Goal: Task Accomplishment & Management: Complete application form

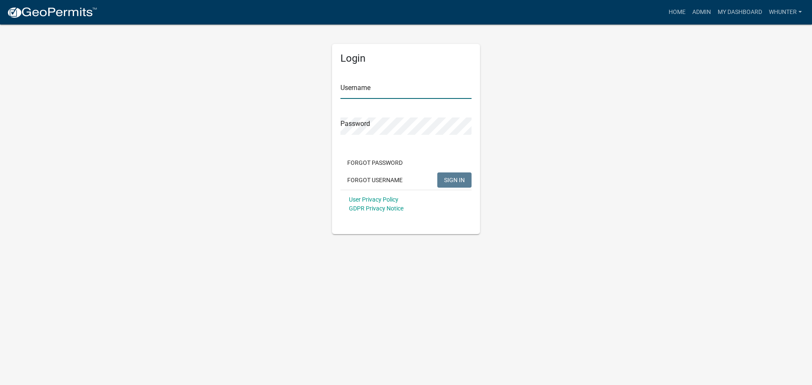
type input "whunter"
click at [465, 183] on button "SIGN IN" at bounding box center [454, 180] width 34 height 15
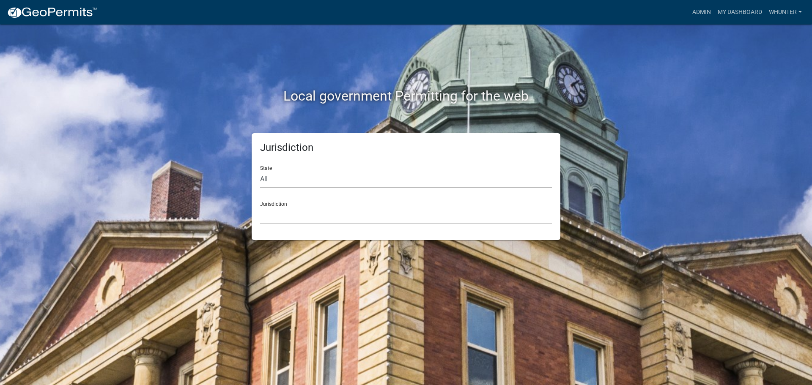
click at [306, 183] on select "All [US_STATE] [US_STATE] [US_STATE] [US_STATE] [US_STATE] [US_STATE] [US_STATE…" at bounding box center [406, 179] width 292 height 17
select select "[US_STATE]"
click at [260, 171] on select "All [US_STATE] [US_STATE] [US_STATE] [US_STATE] [US_STATE] [US_STATE] [US_STATE…" at bounding box center [406, 179] width 292 height 17
click at [302, 214] on select "[GEOGRAPHIC_DATA], [US_STATE][PERSON_NAME][GEOGRAPHIC_DATA], [US_STATE][PERSON_…" at bounding box center [406, 215] width 292 height 17
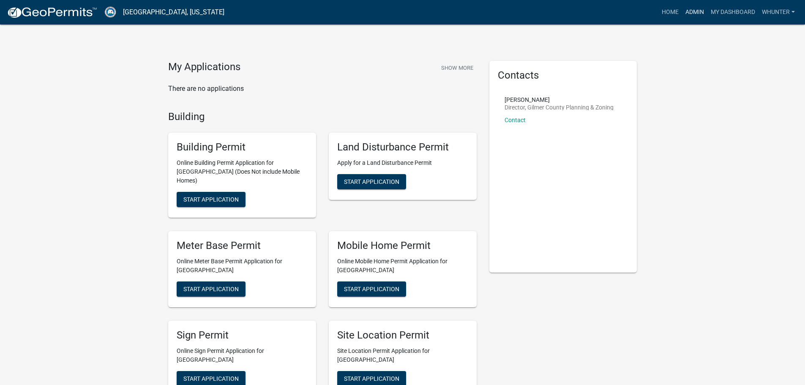
click at [697, 16] on link "Admin" at bounding box center [694, 12] width 25 height 16
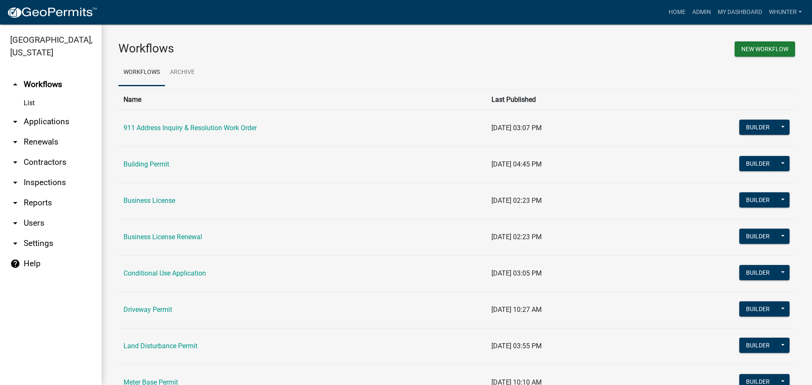
click at [50, 126] on link "arrow_drop_down Applications" at bounding box center [50, 122] width 101 height 20
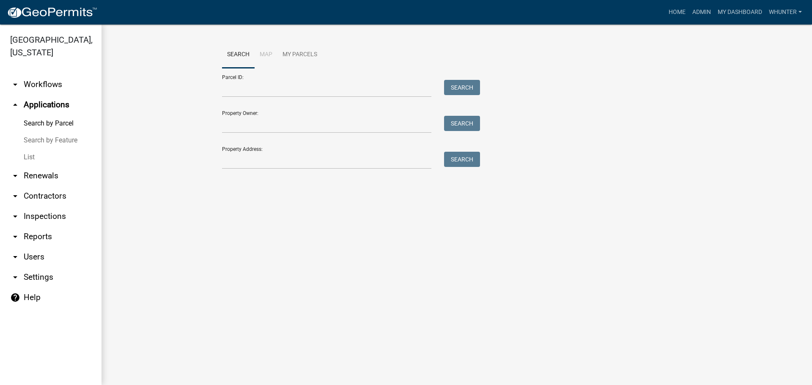
click at [44, 164] on link "List" at bounding box center [50, 157] width 101 height 17
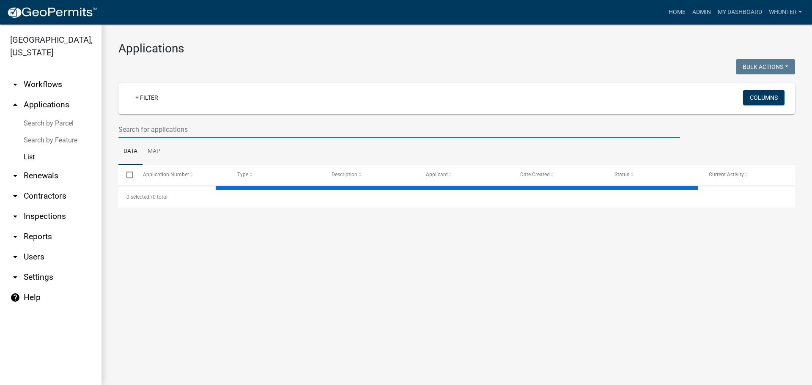
click at [173, 130] on input "text" at bounding box center [398, 129] width 561 height 17
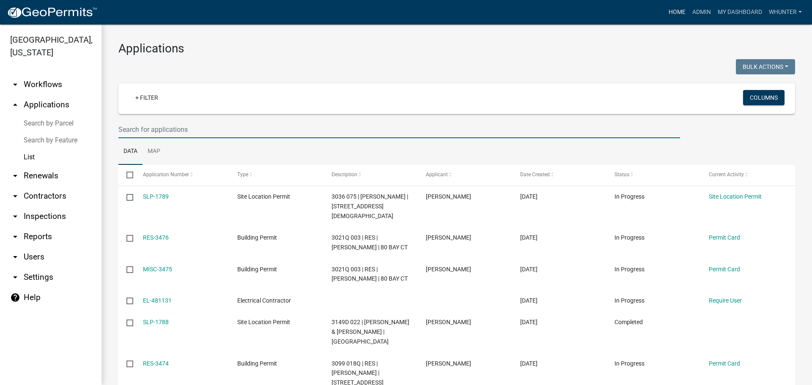
click at [672, 15] on link "Home" at bounding box center [677, 12] width 24 height 16
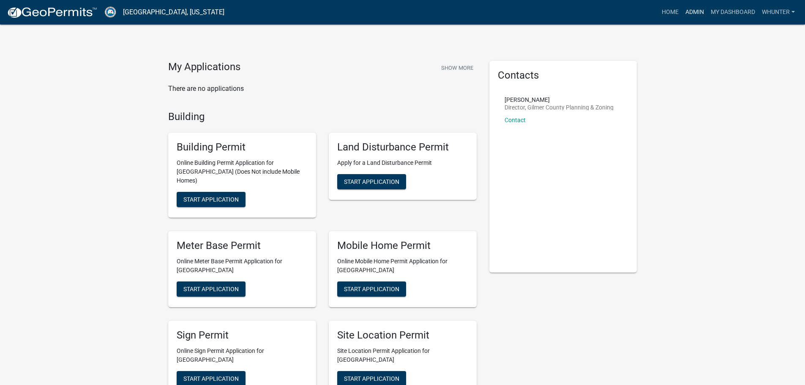
click at [704, 16] on link "Admin" at bounding box center [694, 12] width 25 height 16
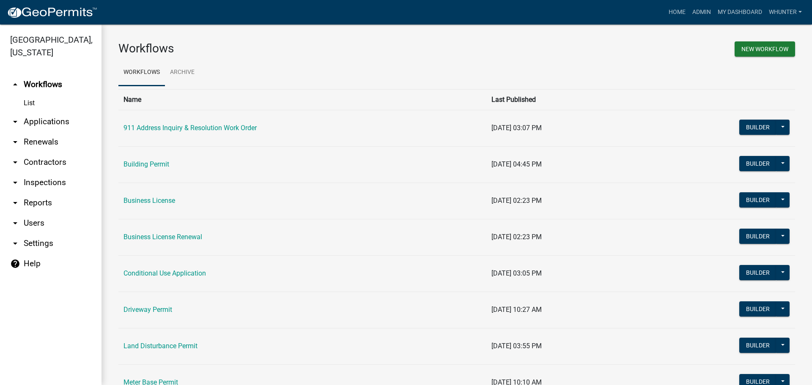
click at [59, 127] on link "arrow_drop_down Applications" at bounding box center [50, 122] width 101 height 20
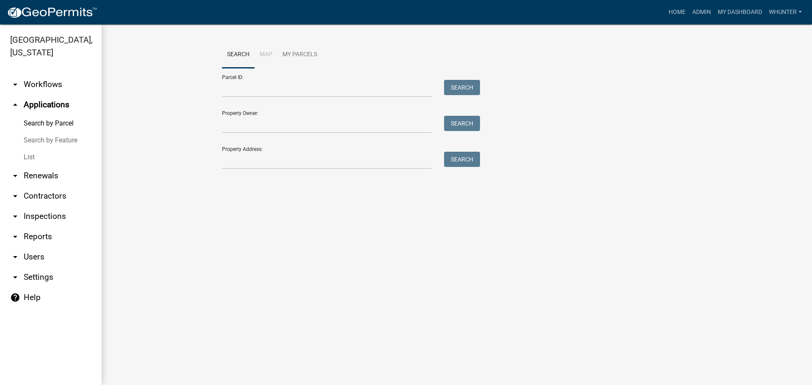
click at [59, 163] on link "List" at bounding box center [50, 157] width 101 height 17
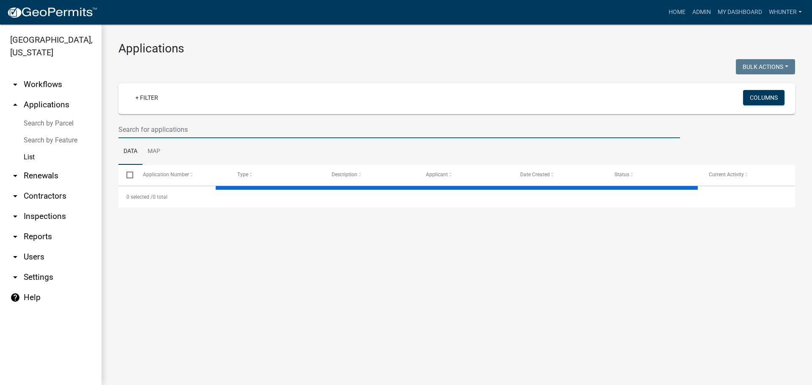
click at [181, 130] on input "text" at bounding box center [398, 129] width 561 height 17
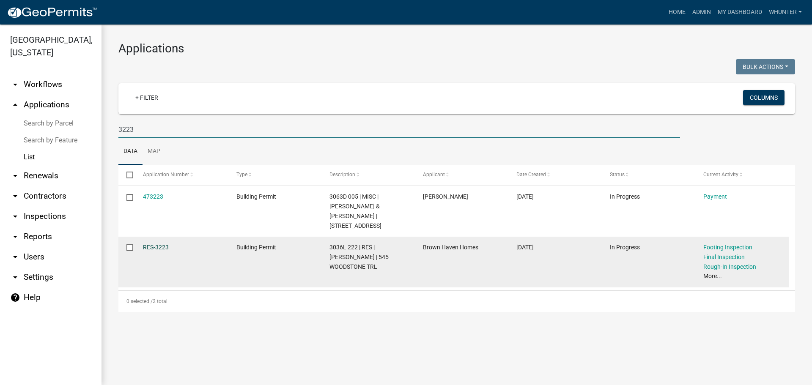
type input "3223"
click at [153, 244] on link "RES-3223" at bounding box center [156, 247] width 26 height 7
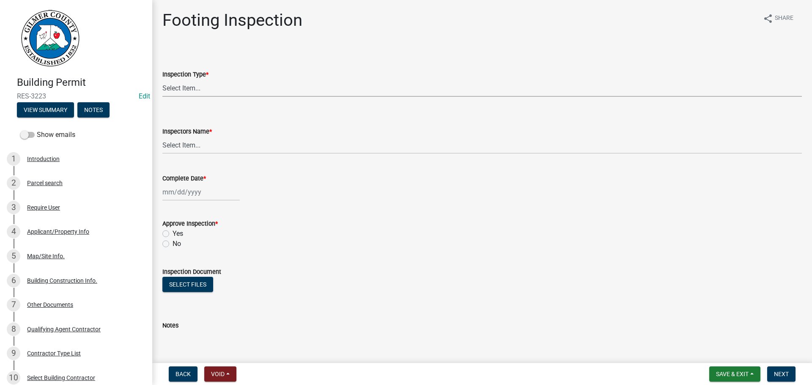
click at [190, 91] on select "Select Item... Footing" at bounding box center [481, 87] width 639 height 17
click at [162, 79] on select "Select Item... Footing" at bounding box center [481, 87] width 639 height 17
select select "8aa0fa75-bb70-4f22-832f-48224da25d1e"
click at [200, 147] on select "Select Item... [PERSON_NAME] ([PERSON_NAME]) [PERSON_NAME] ([PERSON_NAME]) Engi…" at bounding box center [481, 145] width 639 height 17
select select "b7f275ba-f507-42fd-b9cd-cd9544451c64"
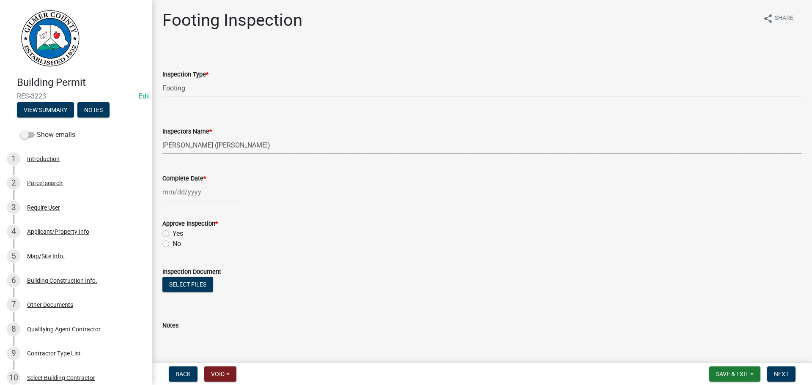
click at [162, 137] on select "Select Item... [PERSON_NAME] ([PERSON_NAME]) [PERSON_NAME] ([PERSON_NAME]) Engi…" at bounding box center [481, 145] width 639 height 17
select select "9"
select select "2025"
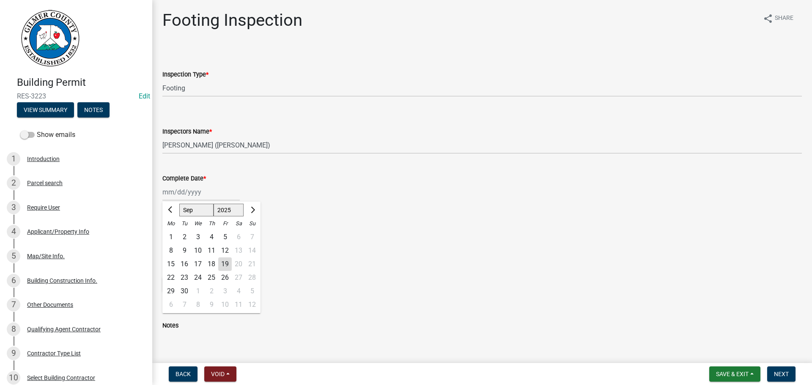
click at [182, 186] on div "[PERSON_NAME] Feb Mar Apr [PERSON_NAME][DATE] Oct Nov [DATE] 1526 1527 1528 152…" at bounding box center [200, 191] width 77 height 17
drag, startPoint x: 191, startPoint y: 211, endPoint x: 191, endPoint y: 216, distance: 5.1
click at [191, 211] on select "Jan Feb Mar Apr May Jun [DATE] Aug Sep Oct Nov Dec" at bounding box center [196, 210] width 34 height 13
select select "6"
click at [179, 204] on select "Jan Feb Mar Apr May Jun [DATE] Aug Sep Oct Nov Dec" at bounding box center [196, 210] width 34 height 13
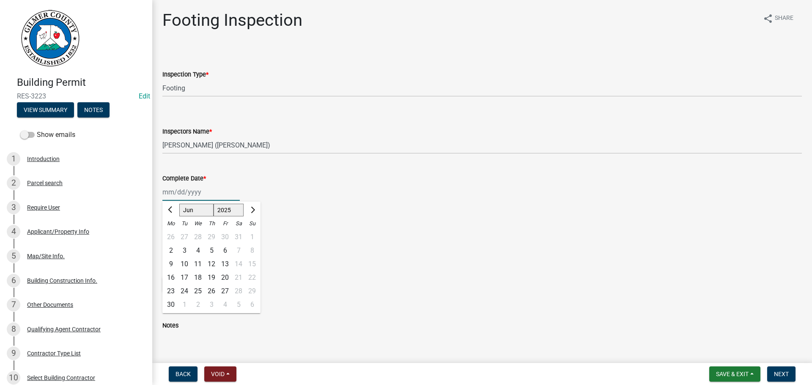
click at [198, 261] on div "11" at bounding box center [198, 264] width 14 height 14
type input "[DATE]"
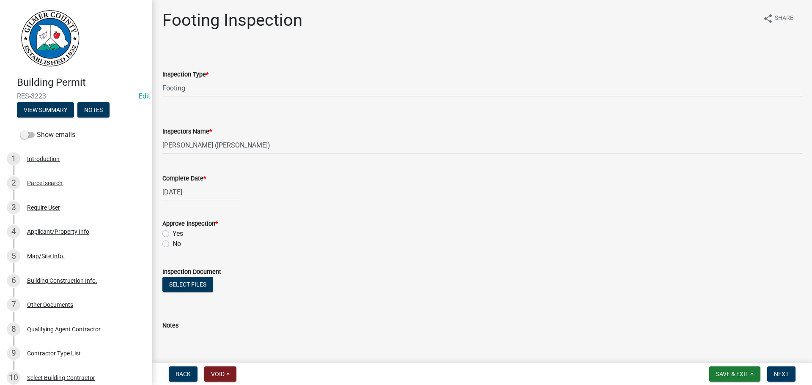
click at [176, 231] on label "Yes" at bounding box center [178, 234] width 11 height 10
click at [176, 231] on input "Yes" at bounding box center [175, 231] width 5 height 5
radio input "true"
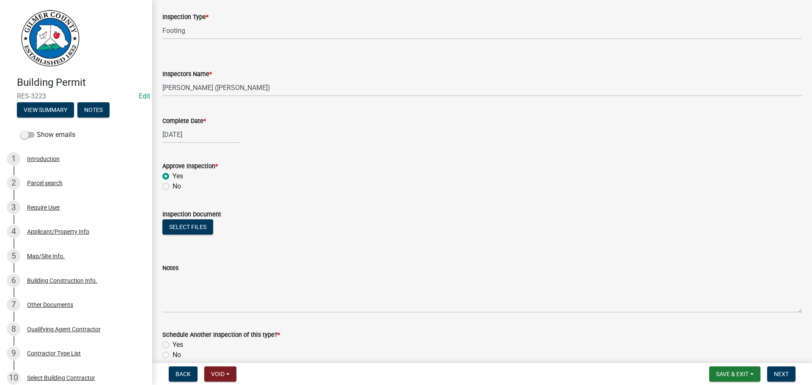
scroll to position [127, 0]
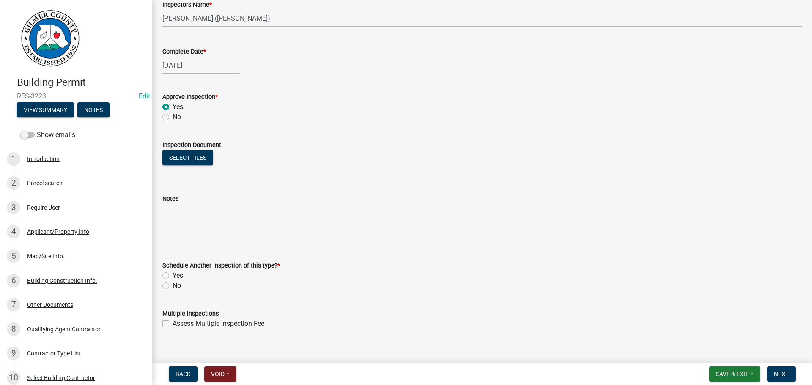
click at [173, 289] on label "No" at bounding box center [177, 286] width 8 height 10
click at [173, 286] on input "No" at bounding box center [175, 283] width 5 height 5
radio input "true"
click at [780, 375] on span "Next" at bounding box center [781, 374] width 15 height 7
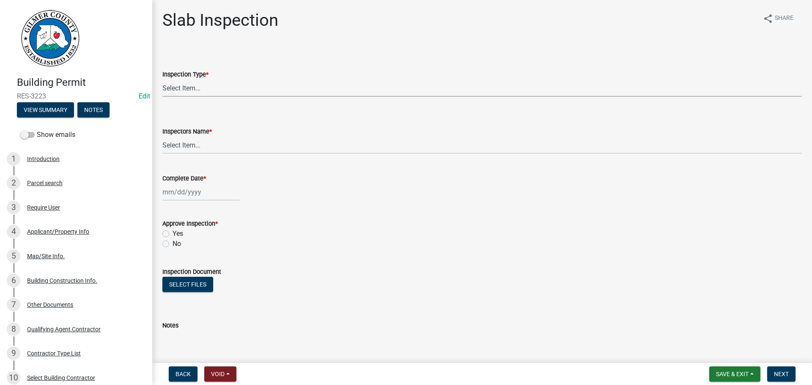
drag, startPoint x: 224, startPoint y: 88, endPoint x: 218, endPoint y: 94, distance: 8.4
click at [224, 88] on select "Select Item... Slab" at bounding box center [481, 87] width 639 height 17
click at [162, 79] on select "Select Item... Slab" at bounding box center [481, 87] width 639 height 17
select select "f8392651-b403-4067-a830-3c888ccedcbb"
click at [210, 148] on select "Select Item... [PERSON_NAME] ([PERSON_NAME]) [PERSON_NAME] ([PERSON_NAME]) Engi…" at bounding box center [481, 145] width 639 height 17
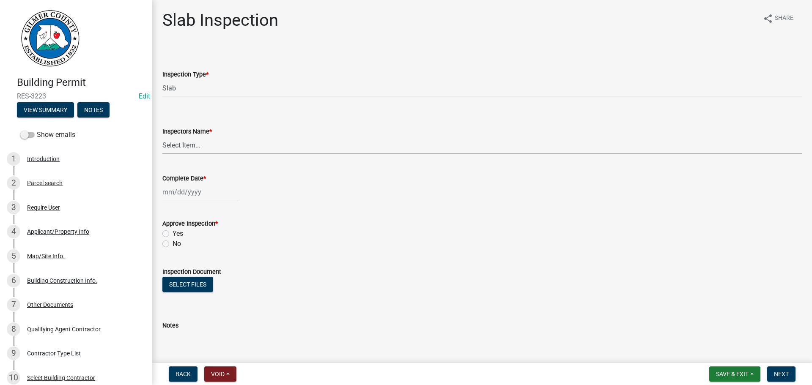
select select "7c10ce63-ccfd-4257-ac60-a1c0b24e7b7a"
click at [162, 137] on select "Select Item... [PERSON_NAME] ([PERSON_NAME]) [PERSON_NAME] ([PERSON_NAME]) Engi…" at bounding box center [481, 145] width 639 height 17
click at [186, 192] on div at bounding box center [200, 191] width 77 height 17
select select "9"
select select "2025"
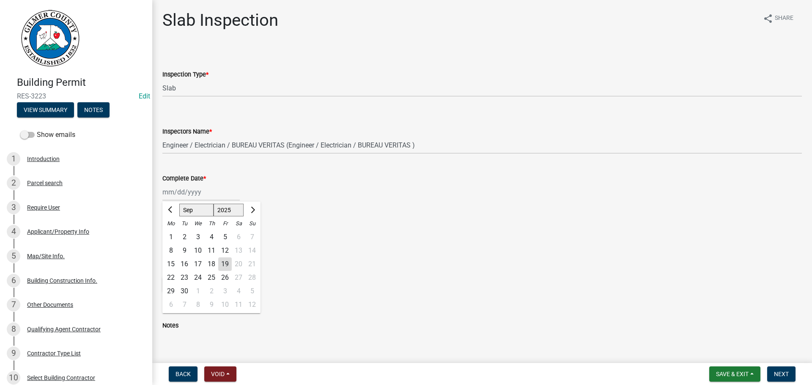
drag, startPoint x: 197, startPoint y: 208, endPoint x: 196, endPoint y: 216, distance: 7.7
click at [197, 208] on select "Jan Feb Mar Apr May Jun [DATE] Aug Sep Oct Nov Dec" at bounding box center [196, 210] width 34 height 13
select select "6"
click at [179, 204] on select "Jan Feb Mar Apr May Jun [DATE] Aug Sep Oct Nov Dec" at bounding box center [196, 210] width 34 height 13
click at [211, 290] on div "26" at bounding box center [212, 292] width 14 height 14
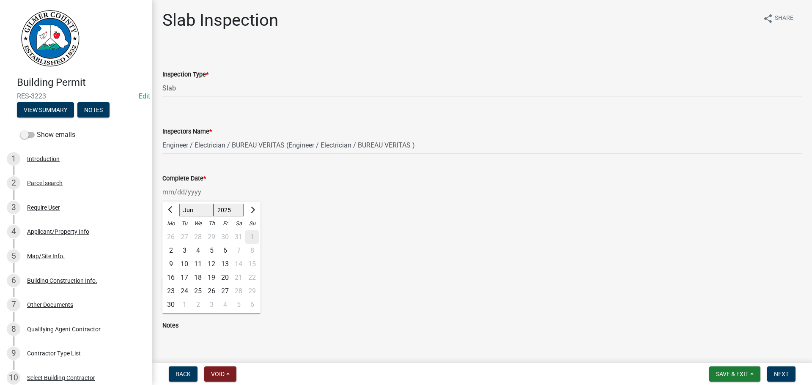
type input "[DATE]"
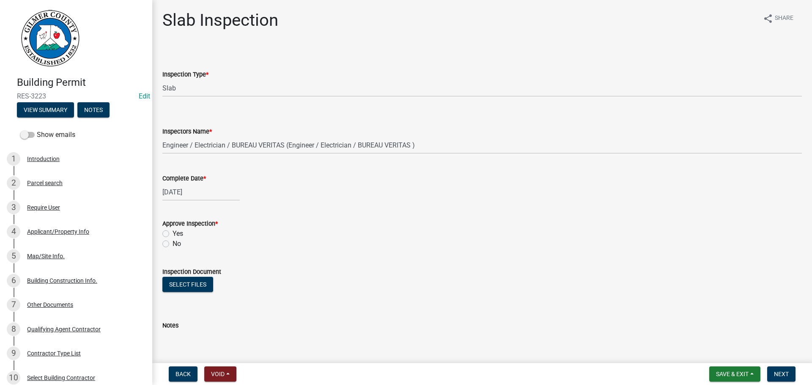
click at [177, 236] on label "Yes" at bounding box center [178, 234] width 11 height 10
click at [177, 234] on input "Yes" at bounding box center [175, 231] width 5 height 5
radio input "true"
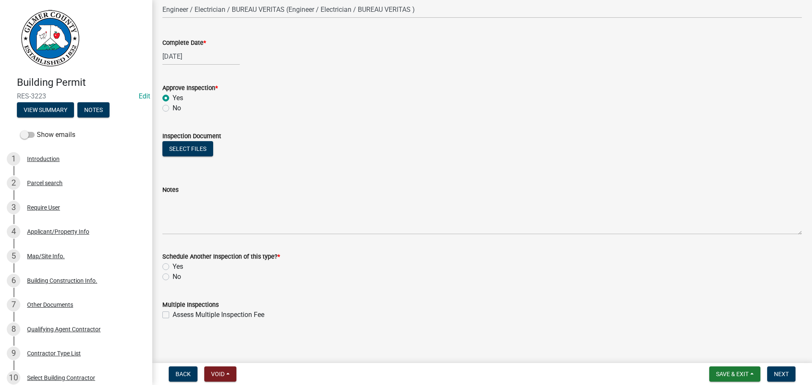
scroll to position [137, 0]
click at [181, 278] on label "No" at bounding box center [177, 276] width 8 height 10
click at [178, 277] on input "No" at bounding box center [175, 273] width 5 height 5
radio input "true"
click at [781, 372] on span "Next" at bounding box center [781, 374] width 15 height 7
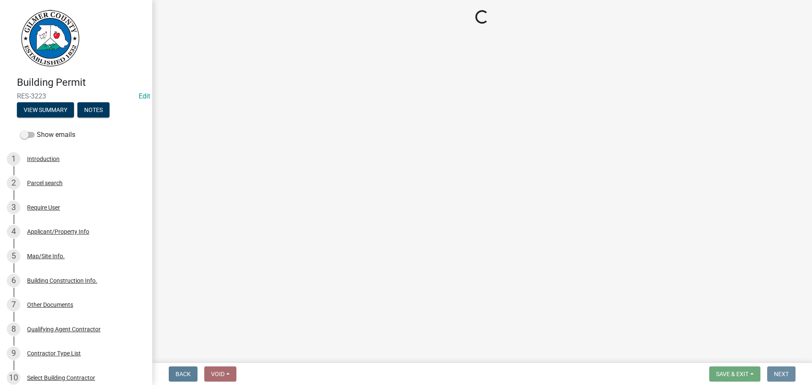
scroll to position [0, 0]
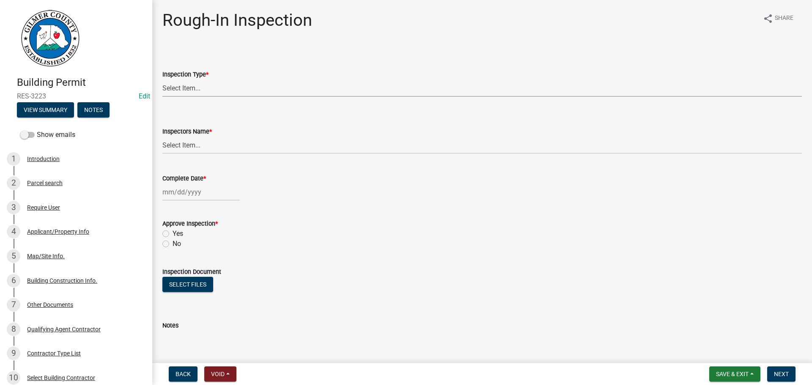
click at [203, 94] on select "Select Item... Rough-In" at bounding box center [481, 87] width 639 height 17
click at [162, 79] on select "Select Item... Rough-In" at bounding box center [481, 87] width 639 height 17
select select "c2274688-245b-4474-aeed-1009256ef604"
click at [227, 142] on select "Select Item... [PERSON_NAME] ([PERSON_NAME]) [PERSON_NAME] ([PERSON_NAME]) Engi…" at bounding box center [481, 145] width 639 height 17
select select "b7f275ba-f507-42fd-b9cd-cd9544451c64"
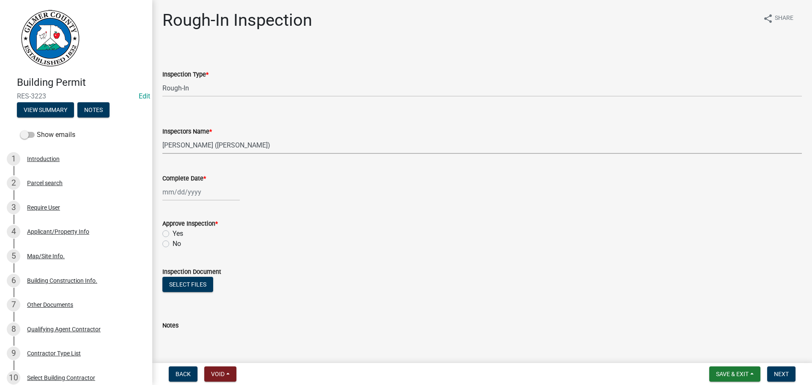
click at [162, 137] on select "Select Item... [PERSON_NAME] ([PERSON_NAME]) [PERSON_NAME] ([PERSON_NAME]) Engi…" at bounding box center [481, 145] width 639 height 17
click at [192, 195] on div at bounding box center [200, 191] width 77 height 17
select select "9"
select select "2025"
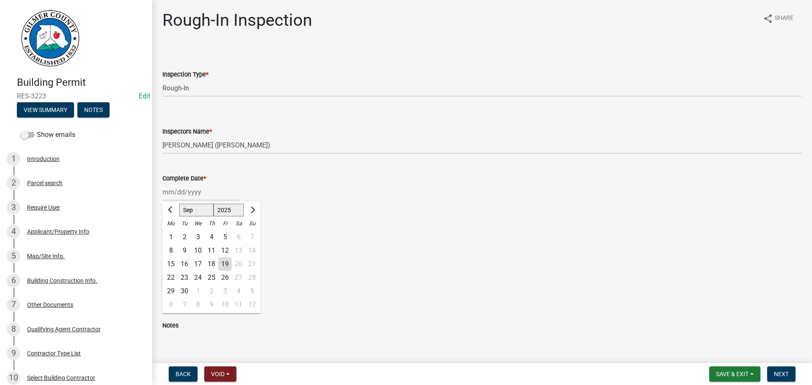
click at [197, 214] on select "Jan Feb Mar Apr May Jun [DATE] Aug Sep Oct Nov Dec" at bounding box center [196, 210] width 34 height 13
select select "8"
click at [179, 204] on select "Jan Feb Mar Apr May Jun [DATE] Aug Sep Oct Nov Dec" at bounding box center [196, 210] width 34 height 13
click at [167, 247] on div "4" at bounding box center [171, 251] width 14 height 14
type input "[DATE]"
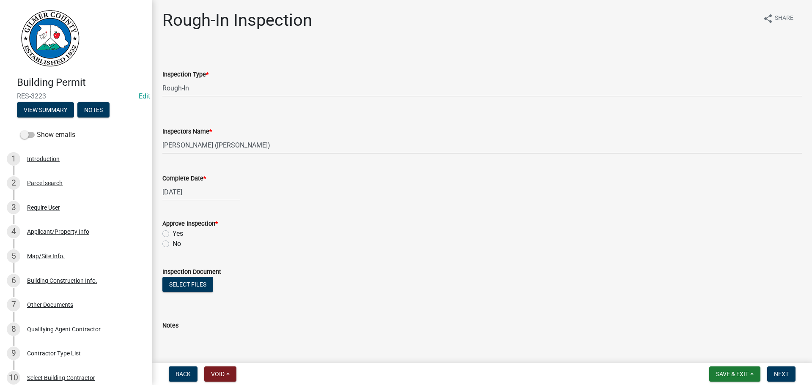
click at [176, 236] on label "Yes" at bounding box center [178, 234] width 11 height 10
click at [176, 234] on input "Yes" at bounding box center [175, 231] width 5 height 5
radio input "true"
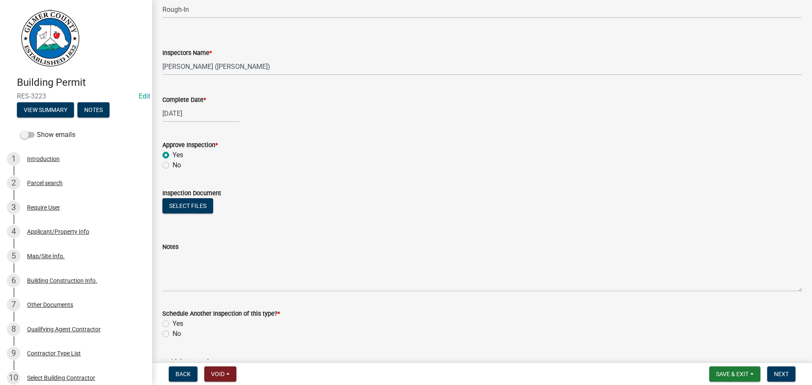
scroll to position [137, 0]
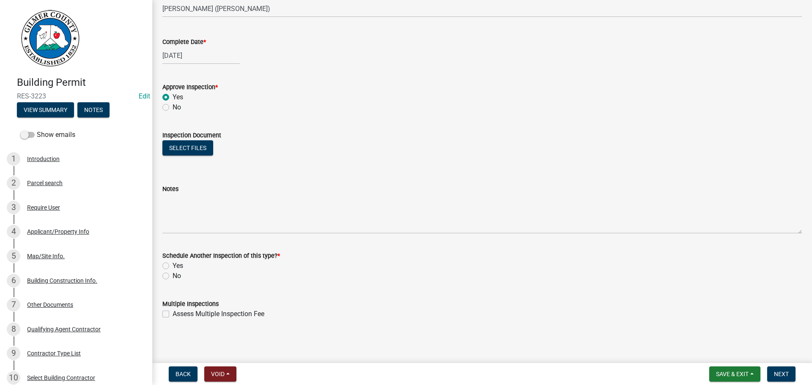
click at [176, 272] on label "No" at bounding box center [177, 276] width 8 height 10
click at [176, 272] on input "No" at bounding box center [175, 273] width 5 height 5
radio input "true"
click at [776, 375] on span "Next" at bounding box center [781, 374] width 15 height 7
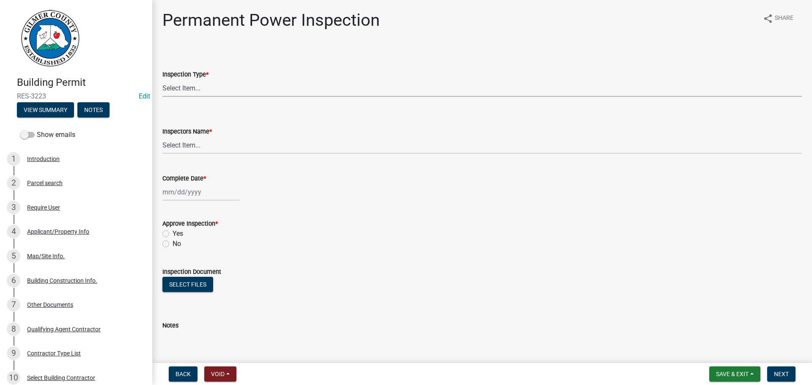
click at [207, 85] on select "Select Item... Permanent Power" at bounding box center [481, 87] width 639 height 17
click at [162, 79] on select "Select Item... Permanent Power" at bounding box center [481, 87] width 639 height 17
select select "5c85f858-e2c6-4c2c-a92e-43b107da9ba1"
click at [192, 139] on select "Select Item... [PERSON_NAME] ([PERSON_NAME]) [PERSON_NAME] ([PERSON_NAME]) Engi…" at bounding box center [481, 145] width 639 height 17
select select "b7f275ba-f507-42fd-b9cd-cd9544451c64"
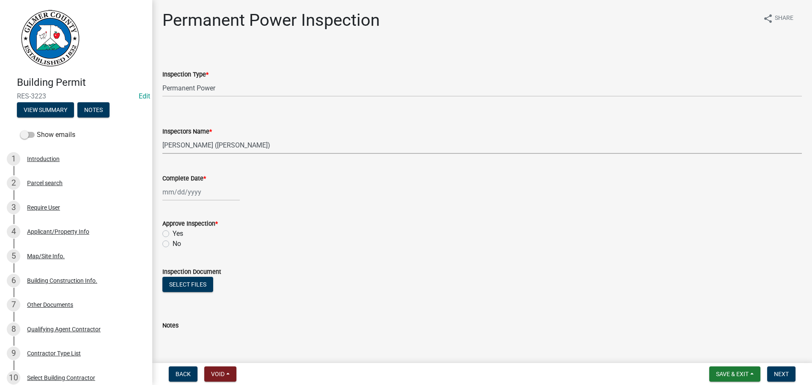
click at [162, 137] on select "Select Item... [PERSON_NAME] ([PERSON_NAME]) [PERSON_NAME] ([PERSON_NAME]) Engi…" at bounding box center [481, 145] width 639 height 17
click at [168, 191] on div at bounding box center [200, 191] width 77 height 17
select select "9"
select select "2025"
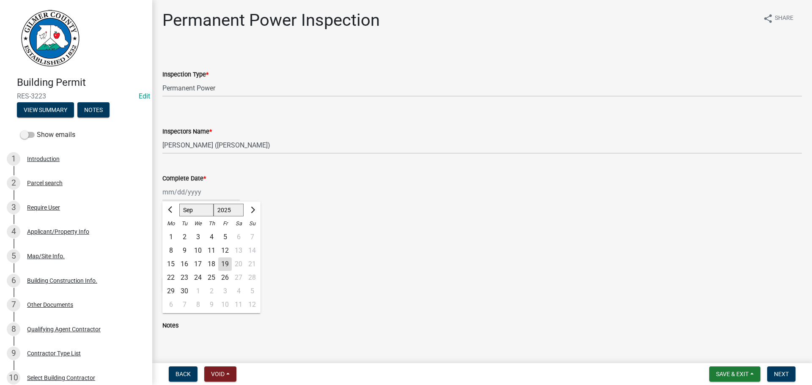
click at [205, 209] on select "Jan Feb Mar Apr May Jun [DATE] Aug Sep Oct Nov Dec" at bounding box center [196, 210] width 34 height 13
select select "8"
click at [179, 204] on select "Jan Feb Mar Apr May Jun [DATE] Aug Sep Oct Nov Dec" at bounding box center [196, 210] width 34 height 13
click at [167, 250] on div "4" at bounding box center [171, 251] width 14 height 14
type input "[DATE]"
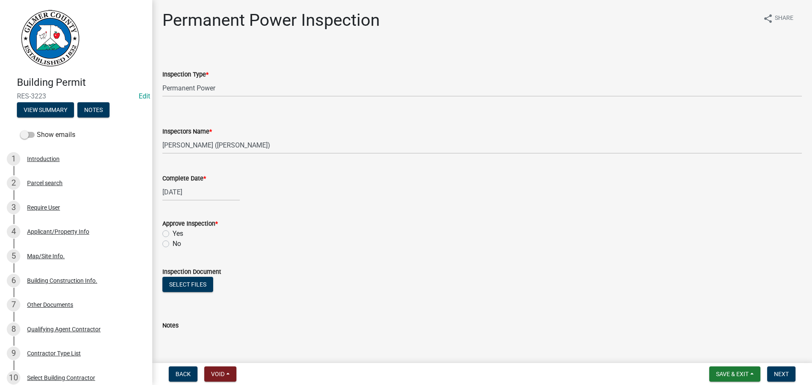
click at [187, 235] on div "Yes" at bounding box center [481, 234] width 639 height 10
click at [180, 234] on label "Yes" at bounding box center [178, 234] width 11 height 10
click at [178, 234] on input "Yes" at bounding box center [175, 231] width 5 height 5
radio input "true"
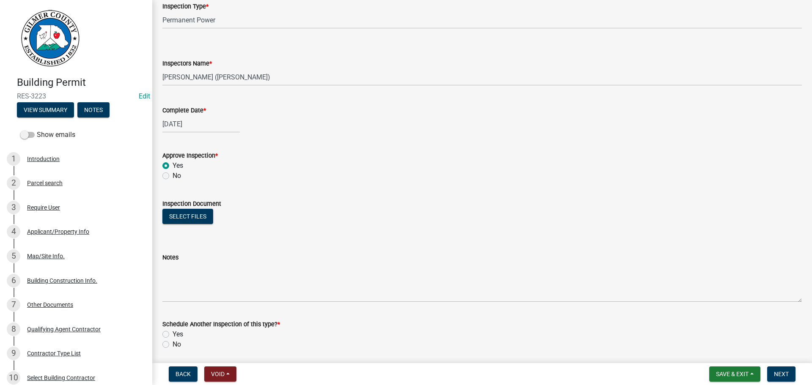
scroll to position [137, 0]
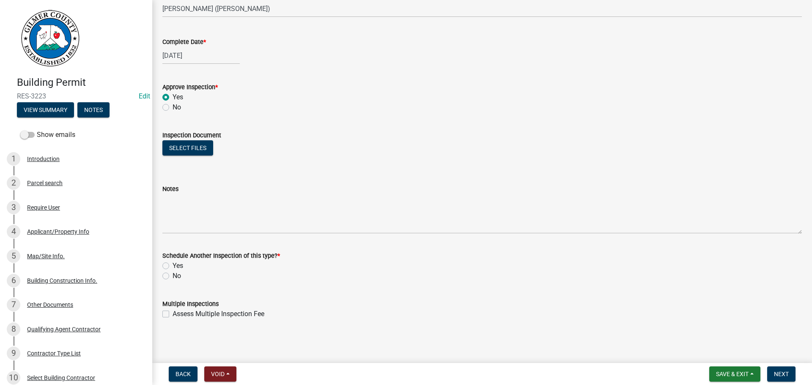
click at [169, 271] on div "Yes" at bounding box center [481, 266] width 639 height 10
click at [175, 274] on label "No" at bounding box center [177, 276] width 8 height 10
click at [175, 274] on input "No" at bounding box center [175, 273] width 5 height 5
radio input "true"
click at [789, 370] on button "Next" at bounding box center [781, 374] width 28 height 15
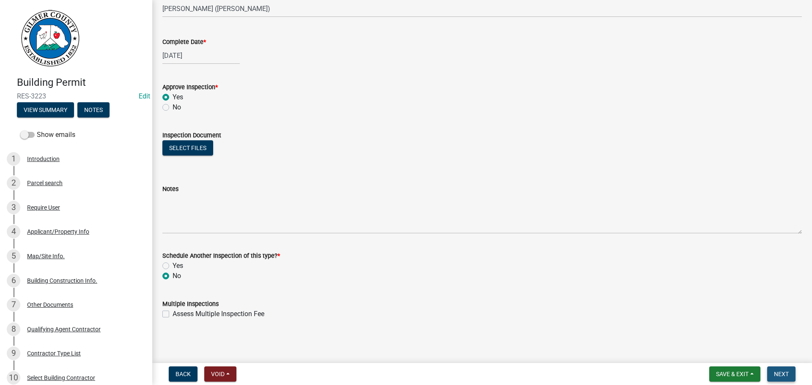
scroll to position [0, 0]
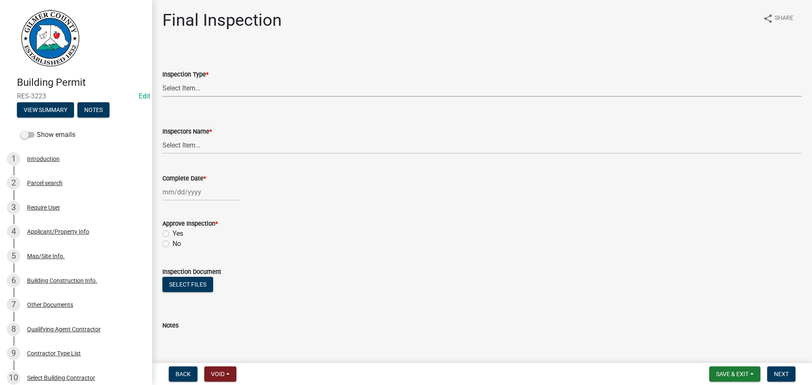
click at [236, 92] on select "Select Item... Final" at bounding box center [481, 87] width 639 height 17
click at [162, 79] on select "Select Item... Final" at bounding box center [481, 87] width 639 height 17
select select "895eead6-d784-4fdc-a4a3-66a9075c153d"
click at [217, 143] on select "Select Item... [PERSON_NAME] ([PERSON_NAME]) [PERSON_NAME] ([PERSON_NAME]) Engi…" at bounding box center [481, 145] width 639 height 17
select select "7c10ce63-ccfd-4257-ac60-a1c0b24e7b7a"
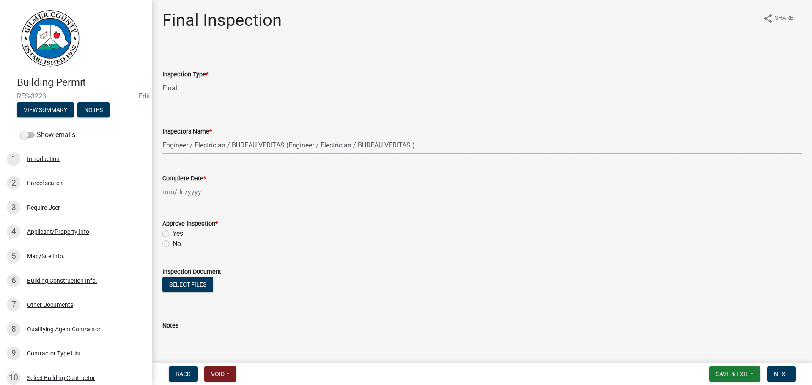
click at [162, 137] on select "Select Item... [PERSON_NAME] ([PERSON_NAME]) [PERSON_NAME] ([PERSON_NAME]) Engi…" at bounding box center [481, 145] width 639 height 17
click at [183, 185] on div at bounding box center [200, 191] width 77 height 17
select select "9"
select select "2025"
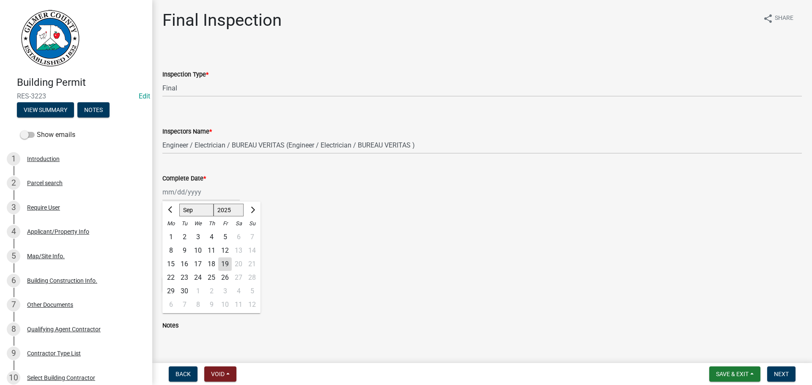
click at [211, 263] on div "18" at bounding box center [212, 264] width 14 height 14
type input "[DATE]"
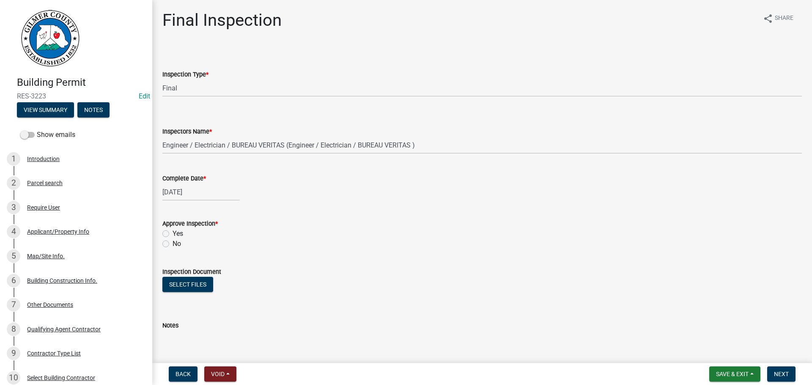
click at [177, 233] on label "Yes" at bounding box center [178, 234] width 11 height 10
click at [177, 233] on input "Yes" at bounding box center [175, 231] width 5 height 5
radio input "true"
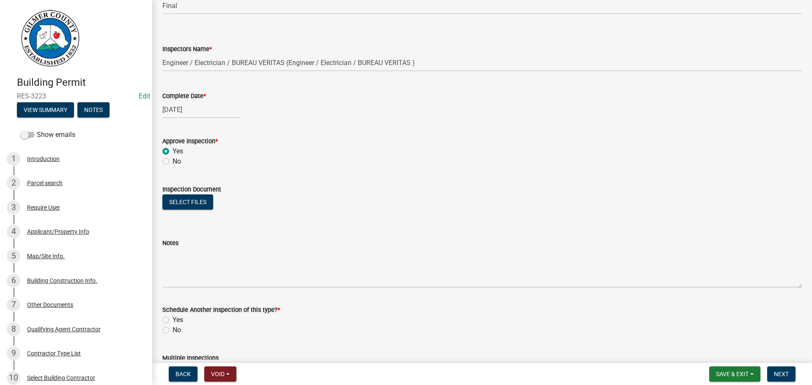
scroll to position [85, 0]
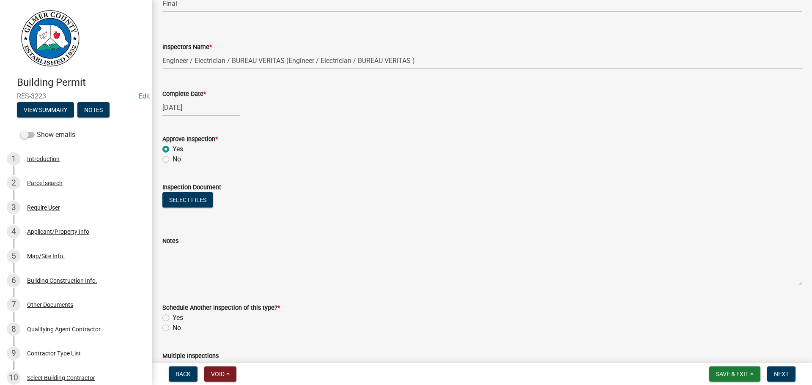
click at [185, 331] on div "No" at bounding box center [481, 328] width 639 height 10
click at [177, 329] on label "No" at bounding box center [177, 328] width 8 height 10
click at [177, 329] on input "No" at bounding box center [175, 325] width 5 height 5
radio input "true"
click at [778, 375] on span "Next" at bounding box center [781, 374] width 15 height 7
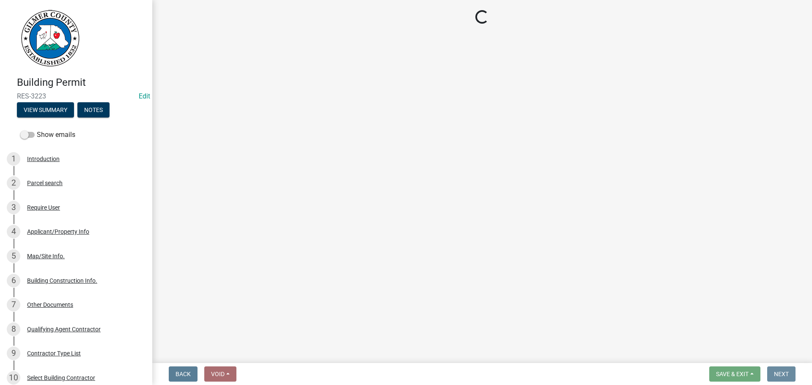
scroll to position [0, 0]
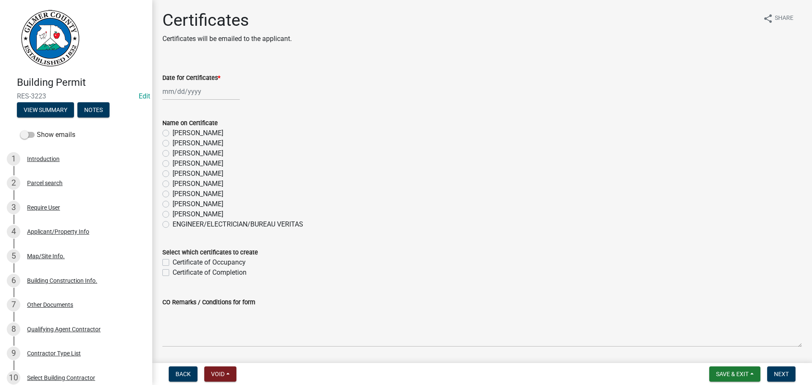
click at [200, 199] on label "[PERSON_NAME]" at bounding box center [198, 194] width 51 height 10
click at [178, 194] on input "[PERSON_NAME]" at bounding box center [175, 191] width 5 height 5
radio input "true"
click at [199, 203] on label "[PERSON_NAME]" at bounding box center [198, 204] width 51 height 10
click at [178, 203] on input "[PERSON_NAME]" at bounding box center [175, 201] width 5 height 5
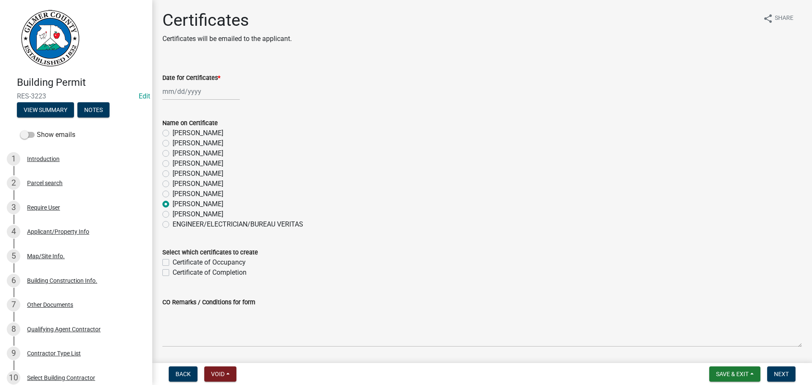
radio input "true"
click at [194, 90] on div at bounding box center [200, 91] width 77 height 17
select select "9"
select select "2025"
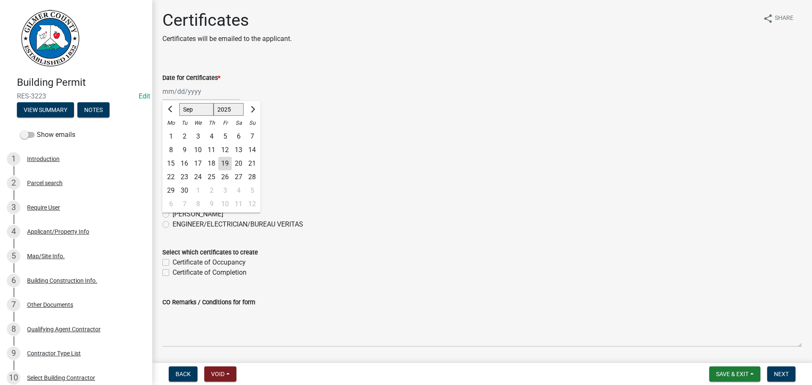
click at [216, 165] on div "18" at bounding box center [212, 164] width 14 height 14
type input "[DATE]"
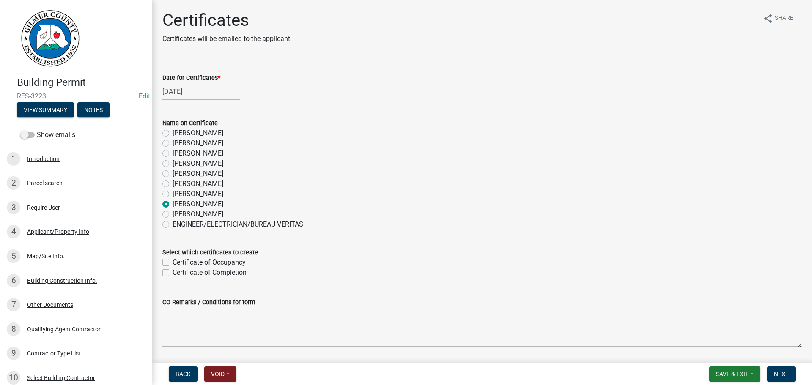
click at [222, 263] on label "Certificate of Occupancy" at bounding box center [209, 262] width 73 height 10
click at [178, 263] on input "Certificate of Occupancy" at bounding box center [175, 259] width 5 height 5
checkbox input "true"
checkbox input "false"
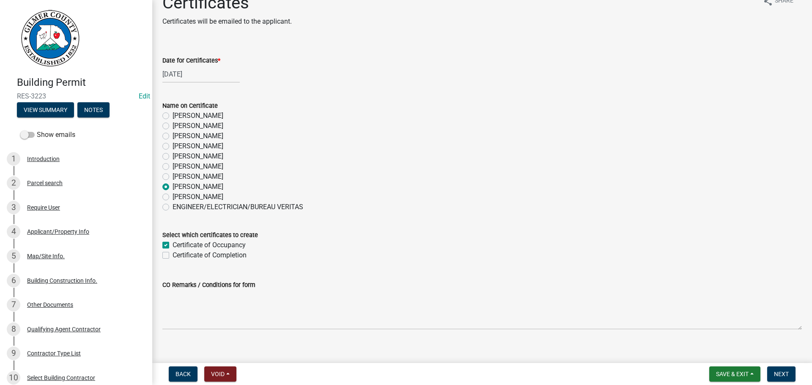
scroll to position [27, 0]
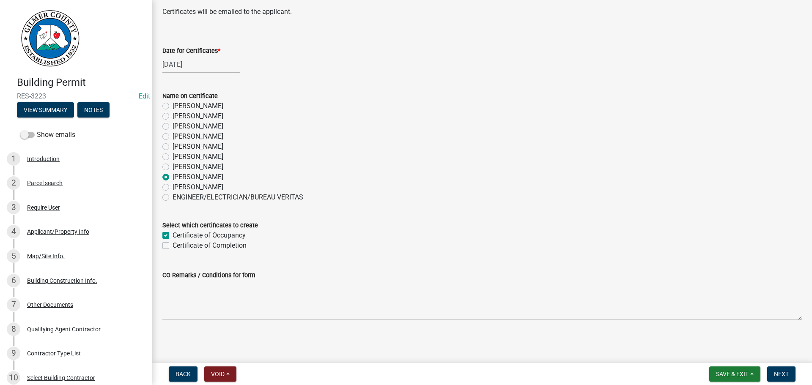
click at [800, 374] on div "Back Void Withdraw Lock Expire Void Save & Exit Save Save & Exit Next" at bounding box center [482, 374] width 646 height 15
click at [790, 374] on button "Next" at bounding box center [781, 374] width 28 height 15
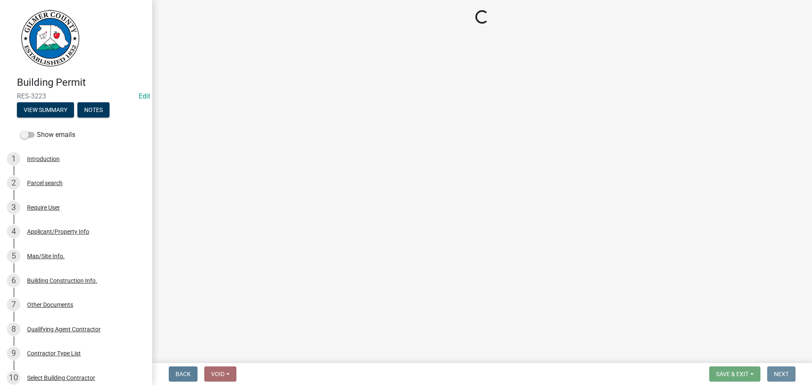
scroll to position [0, 0]
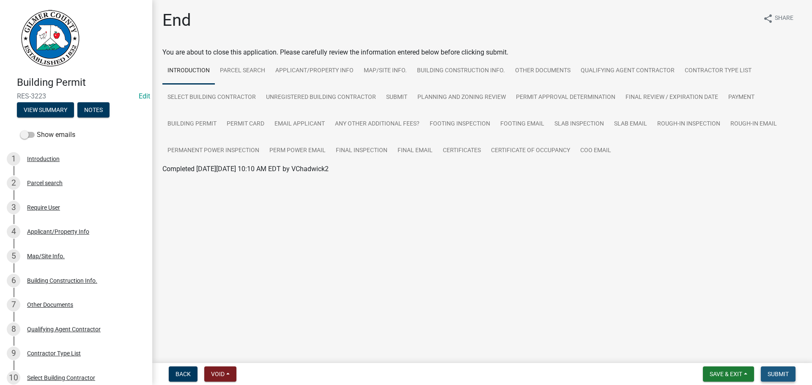
click at [786, 377] on span "Submit" at bounding box center [777, 374] width 21 height 7
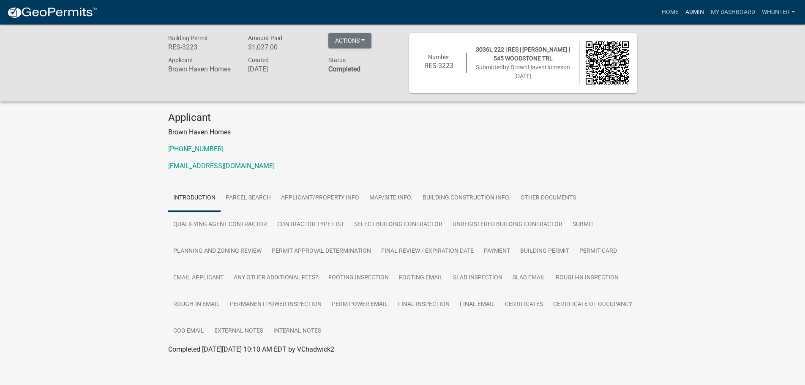
click at [703, 9] on link "Admin" at bounding box center [694, 12] width 25 height 16
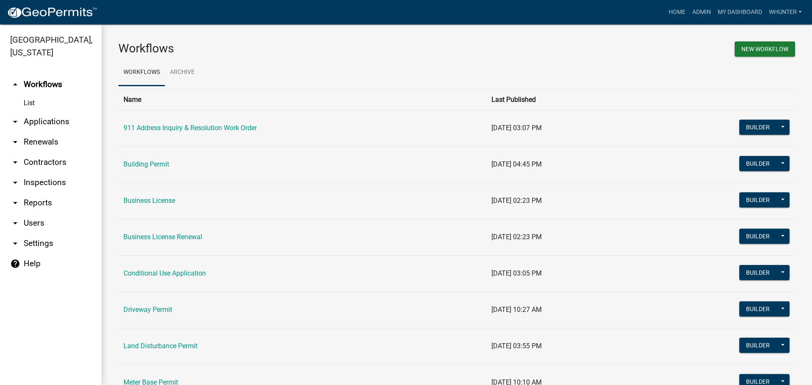
click at [73, 129] on link "arrow_drop_down Applications" at bounding box center [50, 122] width 101 height 20
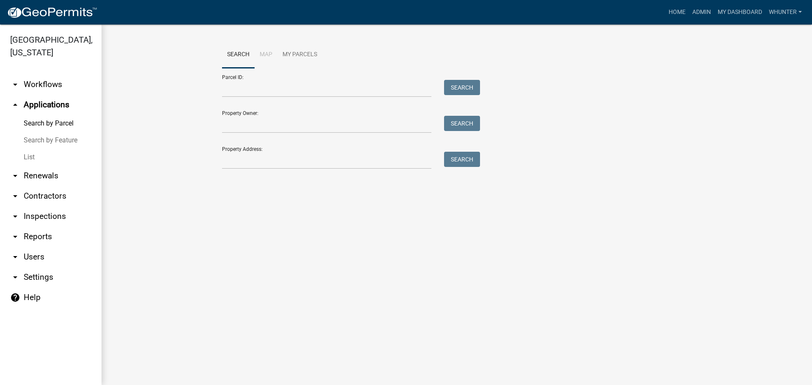
click at [62, 154] on link "List" at bounding box center [50, 157] width 101 height 17
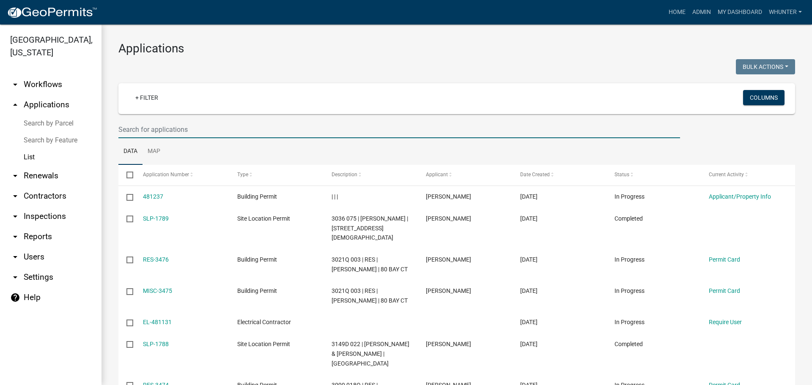
click at [649, 131] on input "text" at bounding box center [398, 129] width 561 height 17
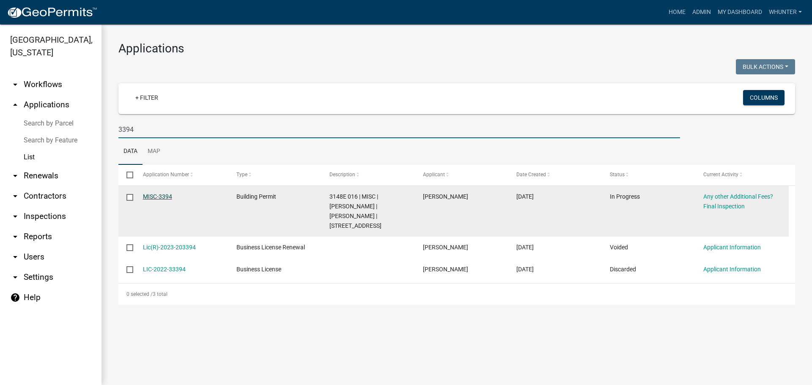
type input "3394"
click at [160, 197] on link "MISC-3394" at bounding box center [157, 196] width 29 height 7
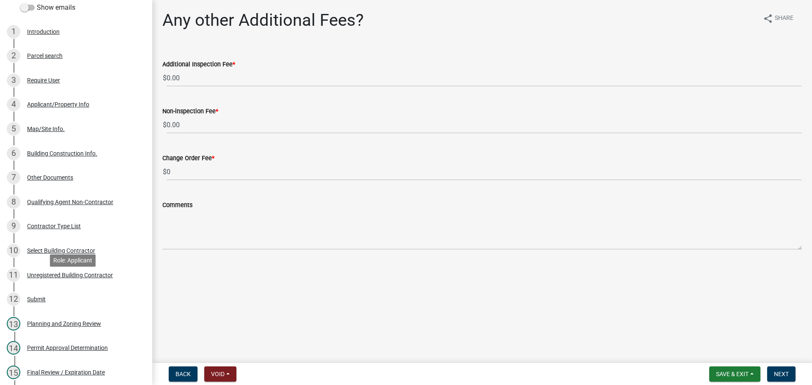
scroll to position [254, 0]
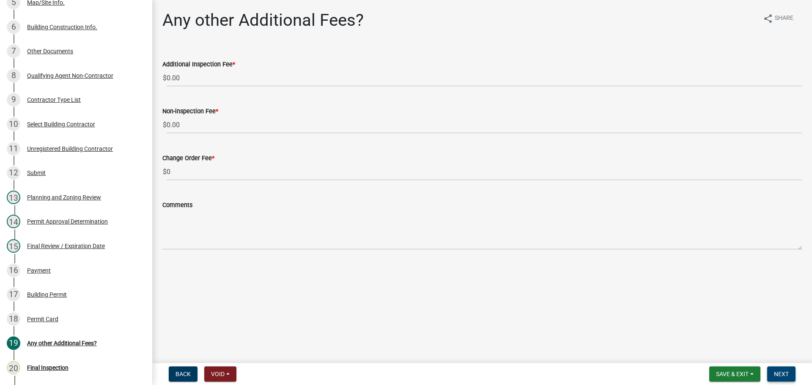
click at [783, 373] on span "Next" at bounding box center [781, 374] width 15 height 7
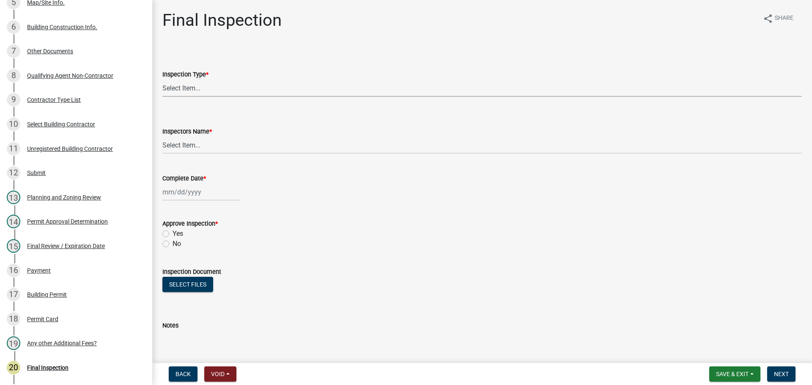
click at [220, 93] on select "Select Item... Final" at bounding box center [481, 87] width 639 height 17
click at [162, 79] on select "Select Item... Final" at bounding box center [481, 87] width 639 height 17
select select "895eead6-d784-4fdc-a4a3-66a9075c153d"
click at [212, 122] on form "Inspectors Name * Select Item... [PERSON_NAME] ([PERSON_NAME]) [PERSON_NAME] ([…" at bounding box center [481, 135] width 639 height 38
click at [213, 141] on select "Select Item... [PERSON_NAME] ([PERSON_NAME]) [PERSON_NAME] ([PERSON_NAME]) Engi…" at bounding box center [481, 145] width 639 height 17
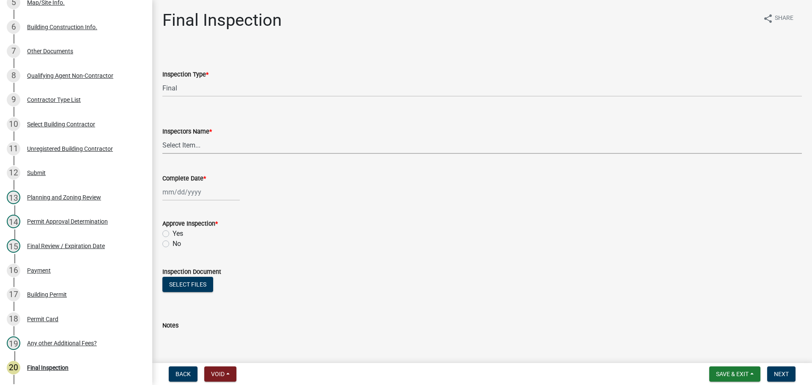
select select "b7f275ba-f507-42fd-b9cd-cd9544451c64"
click at [162, 137] on select "Select Item... [PERSON_NAME] ([PERSON_NAME]) [PERSON_NAME] ([PERSON_NAME]) Engi…" at bounding box center [481, 145] width 639 height 17
click at [190, 195] on div at bounding box center [200, 191] width 77 height 17
select select "9"
select select "2025"
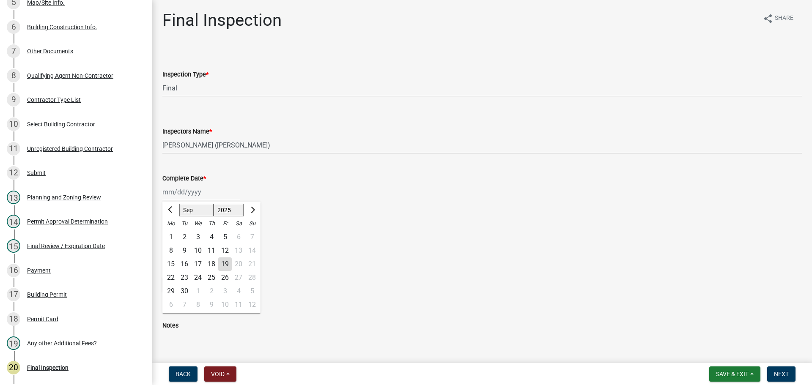
click at [225, 266] on div "19" at bounding box center [225, 264] width 14 height 14
type input "[DATE]"
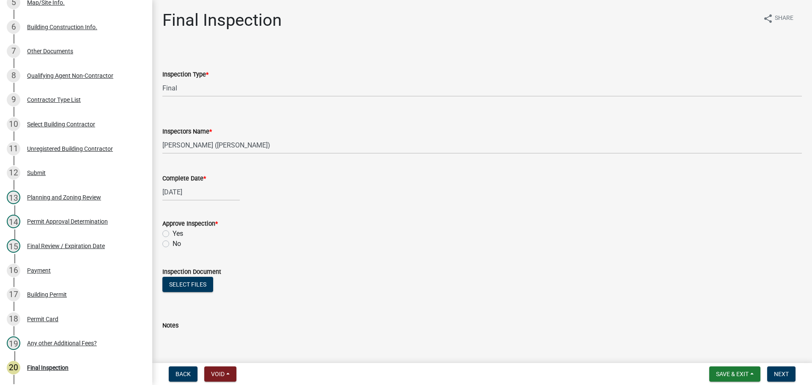
click at [179, 235] on label "Yes" at bounding box center [178, 234] width 11 height 10
click at [178, 234] on input "Yes" at bounding box center [175, 231] width 5 height 5
radio input "true"
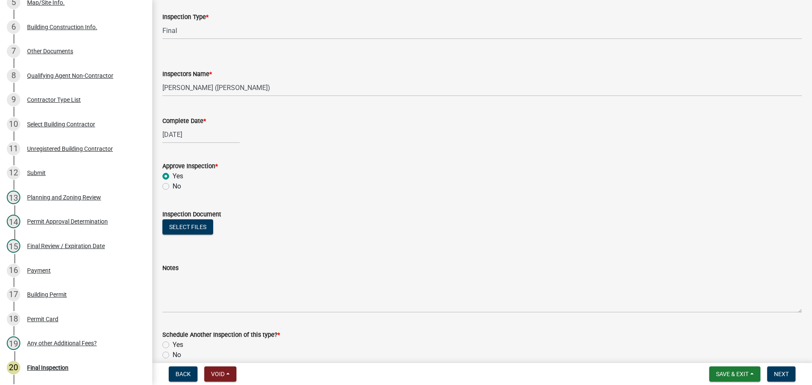
scroll to position [137, 0]
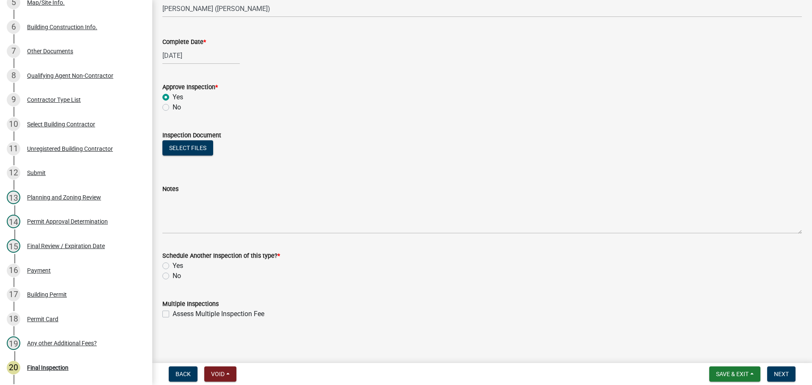
click at [170, 268] on div "Yes" at bounding box center [481, 266] width 639 height 10
click at [172, 273] on div "No" at bounding box center [481, 276] width 639 height 10
click at [176, 275] on label "No" at bounding box center [177, 276] width 8 height 10
click at [176, 275] on input "No" at bounding box center [175, 273] width 5 height 5
radio input "true"
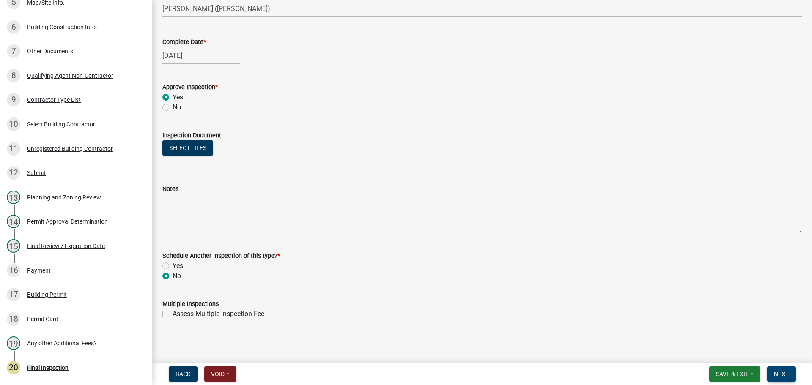
click at [786, 374] on span "Next" at bounding box center [781, 374] width 15 height 7
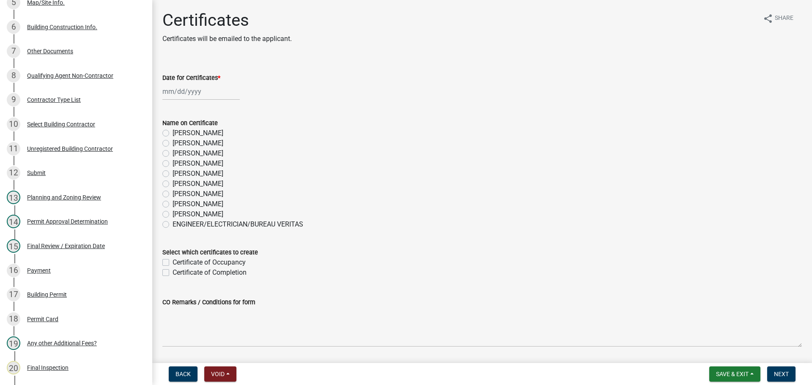
click at [213, 205] on label "[PERSON_NAME]" at bounding box center [198, 204] width 51 height 10
click at [178, 205] on input "[PERSON_NAME]" at bounding box center [175, 201] width 5 height 5
radio input "true"
select select "9"
select select "2025"
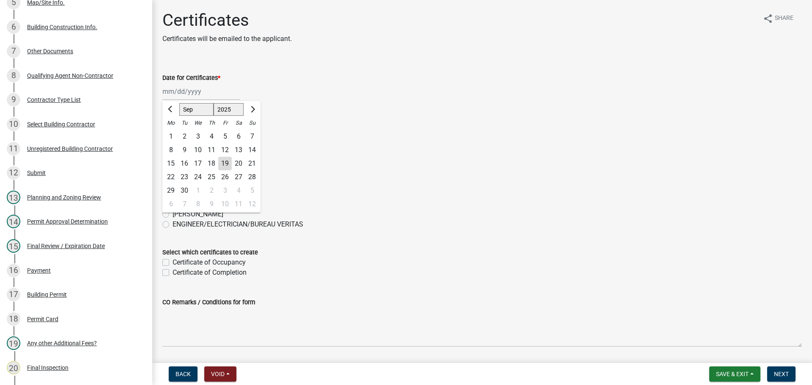
click at [194, 89] on div "[PERSON_NAME] Feb Mar Apr [PERSON_NAME][DATE] Oct Nov [DATE] 1526 1527 1528 152…" at bounding box center [200, 91] width 77 height 17
click at [226, 165] on div "19" at bounding box center [225, 164] width 14 height 14
type input "[DATE]"
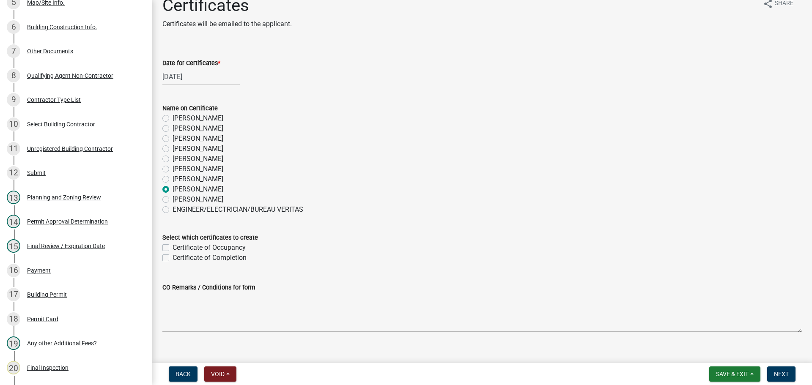
scroll to position [27, 0]
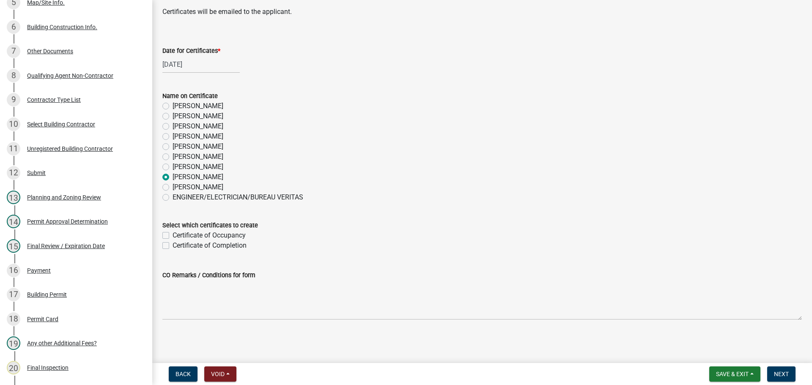
click at [225, 247] on label "Certificate of Completion" at bounding box center [210, 246] width 74 height 10
click at [178, 246] on input "Certificate of Completion" at bounding box center [175, 243] width 5 height 5
checkbox input "true"
checkbox input "false"
checkbox input "true"
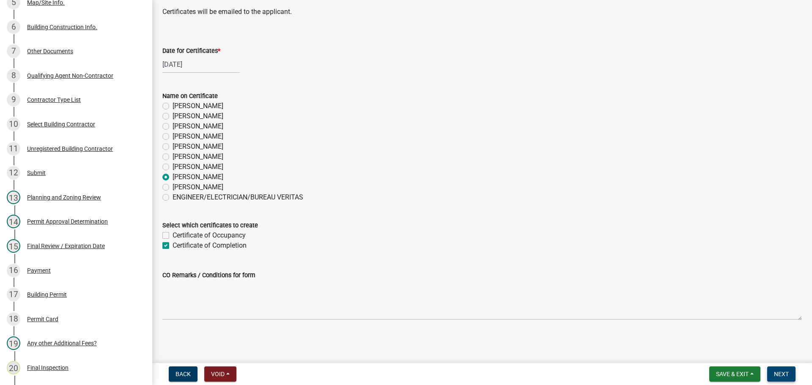
click at [778, 372] on span "Next" at bounding box center [781, 374] width 15 height 7
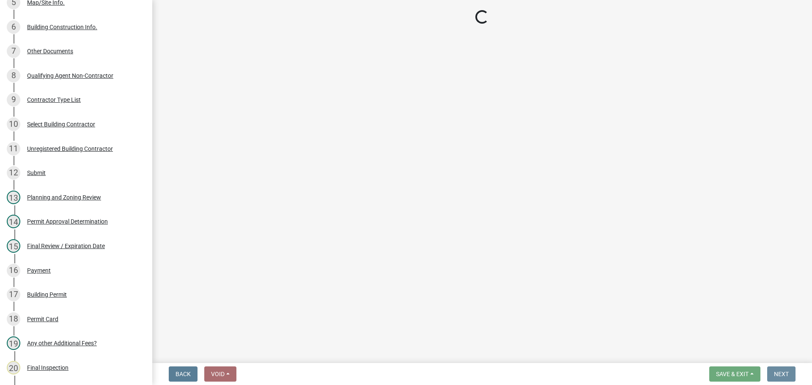
scroll to position [0, 0]
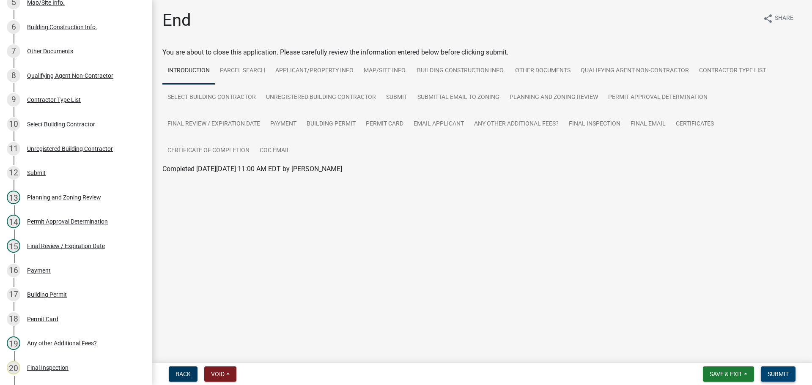
click at [779, 373] on span "Submit" at bounding box center [777, 374] width 21 height 7
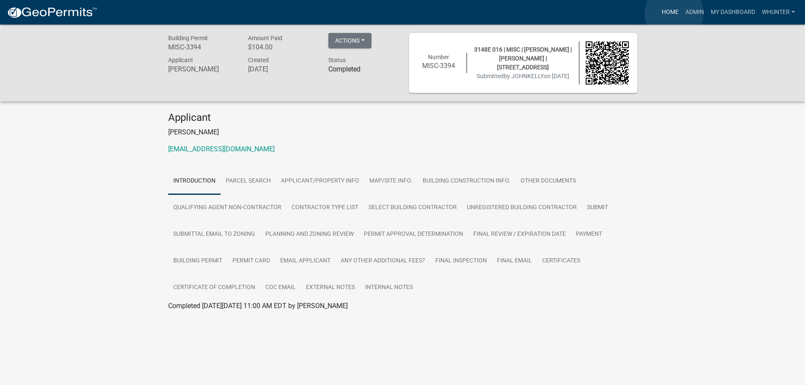
click at [674, 14] on link "Home" at bounding box center [671, 12] width 24 height 16
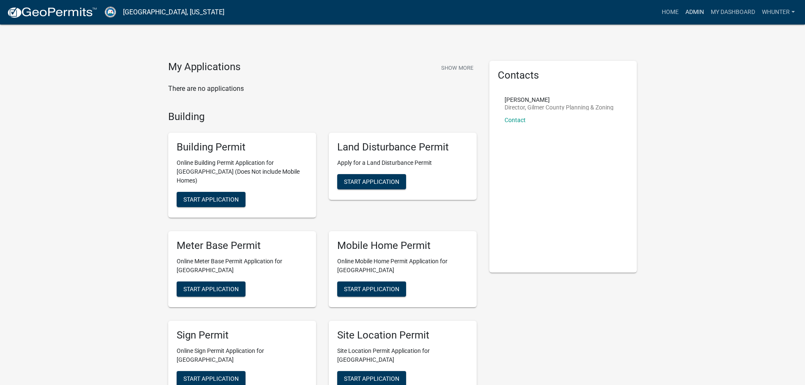
click at [684, 10] on link "Admin" at bounding box center [694, 12] width 25 height 16
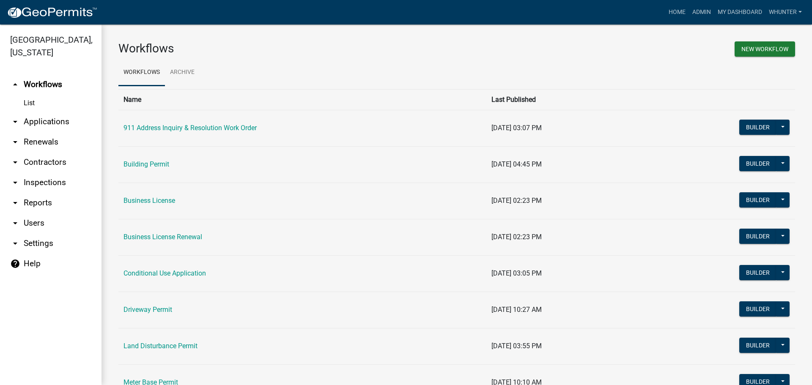
click at [59, 126] on link "arrow_drop_down Applications" at bounding box center [50, 122] width 101 height 20
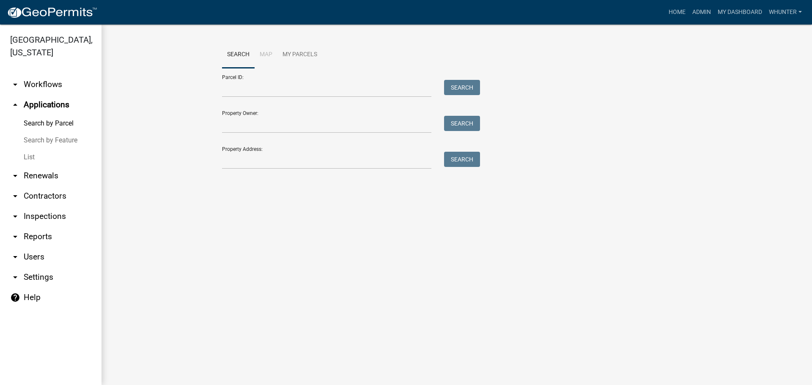
click at [43, 157] on link "List" at bounding box center [50, 157] width 101 height 17
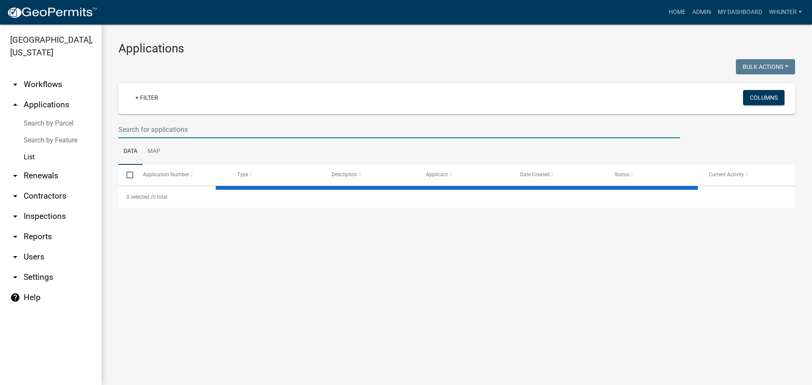
click at [213, 131] on input "text" at bounding box center [398, 129] width 561 height 17
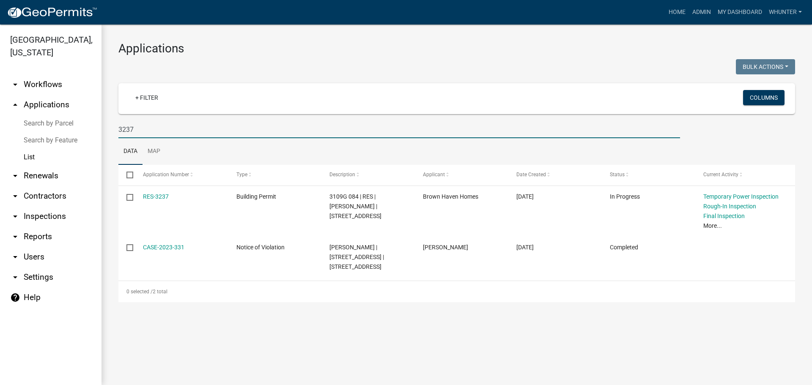
click at [145, 131] on input "3237" at bounding box center [398, 129] width 561 height 17
drag, startPoint x: 151, startPoint y: 130, endPoint x: 650, endPoint y: 181, distance: 501.5
click at [25, 112] on div "[GEOGRAPHIC_DATA], [US_STATE] arrow_drop_down Workflows List arrow_drop_up Appl…" at bounding box center [406, 205] width 812 height 361
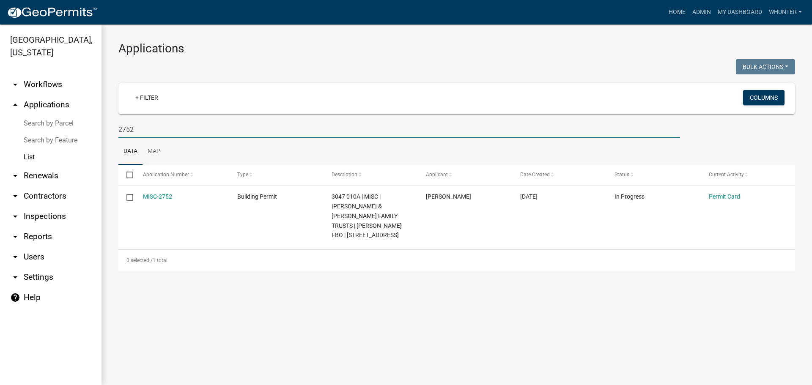
type input "2752"
drag, startPoint x: 176, startPoint y: 128, endPoint x: 64, endPoint y: 120, distance: 112.3
click at [69, 122] on div "[GEOGRAPHIC_DATA], [US_STATE] arrow_drop_down Workflows List arrow_drop_up Appl…" at bounding box center [406, 205] width 812 height 361
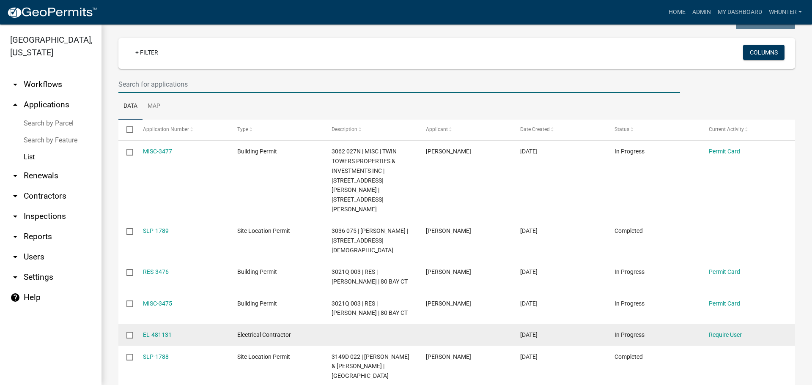
scroll to position [127, 0]
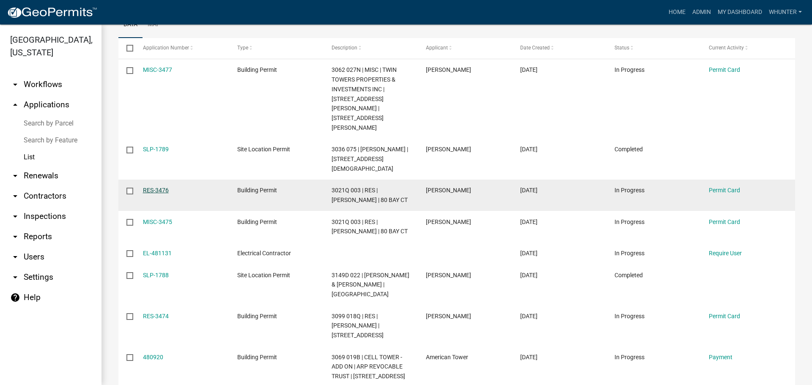
click at [149, 187] on link "RES-3476" at bounding box center [156, 190] width 26 height 7
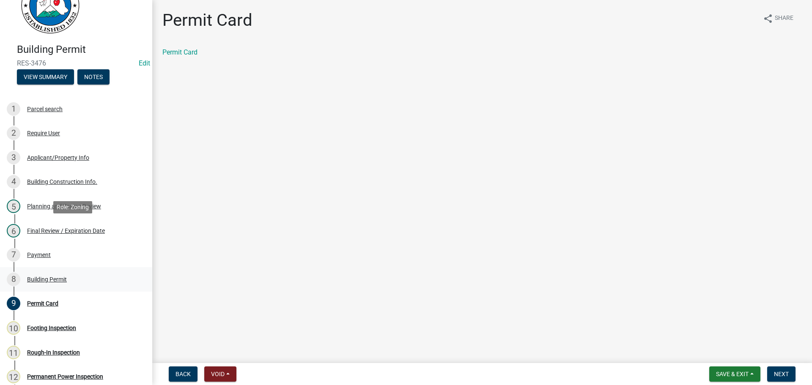
scroll to position [85, 0]
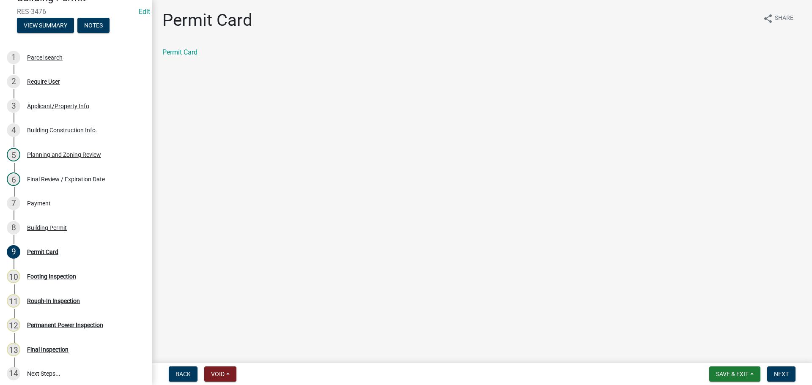
click at [796, 377] on form "Save & Exit Save Save & Exit Next" at bounding box center [752, 374] width 93 height 15
click at [791, 374] on button "Next" at bounding box center [781, 374] width 28 height 15
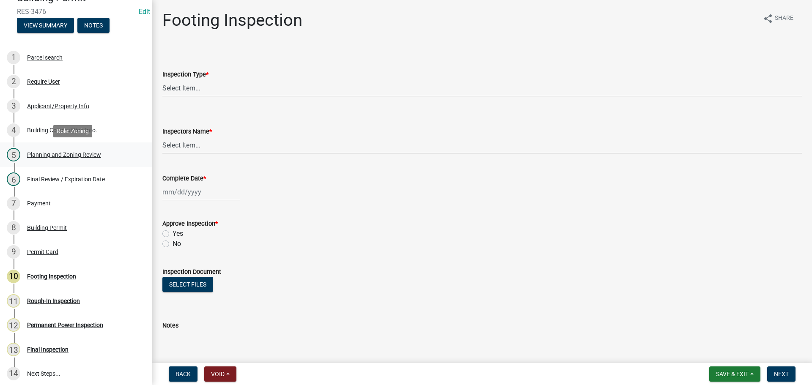
click at [77, 153] on div "Planning and Zoning Review" at bounding box center [64, 155] width 74 height 6
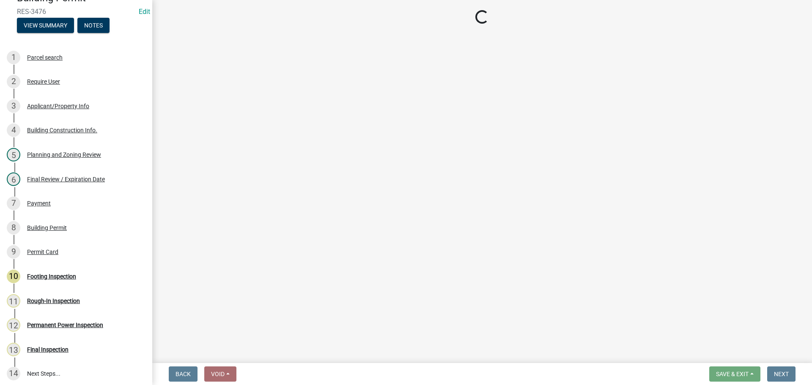
select select "b5c39336-92b9-49ce-a0a5-4e9e9babf743"
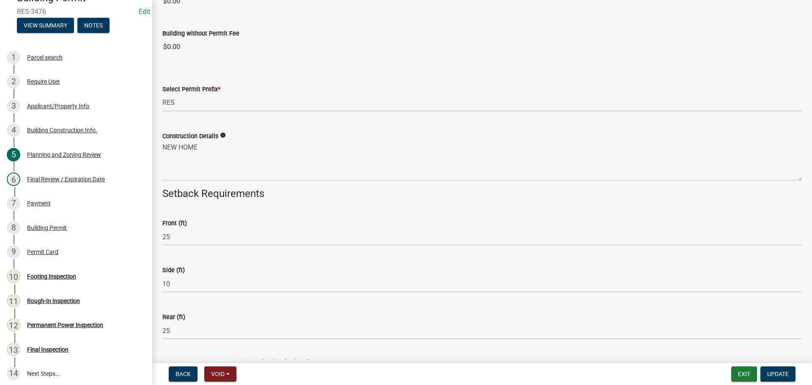
scroll to position [1432, 0]
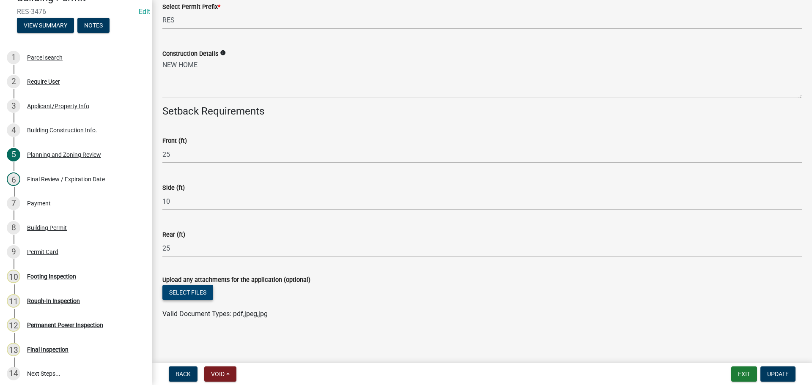
click at [197, 293] on button "Select files" at bounding box center [187, 292] width 51 height 15
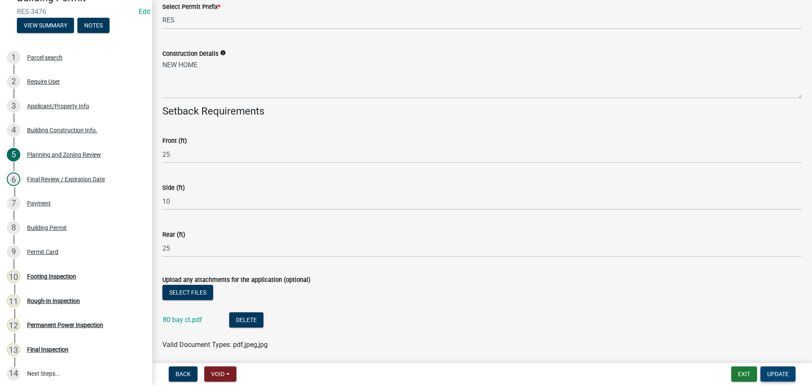
click at [779, 372] on span "Update" at bounding box center [778, 374] width 22 height 7
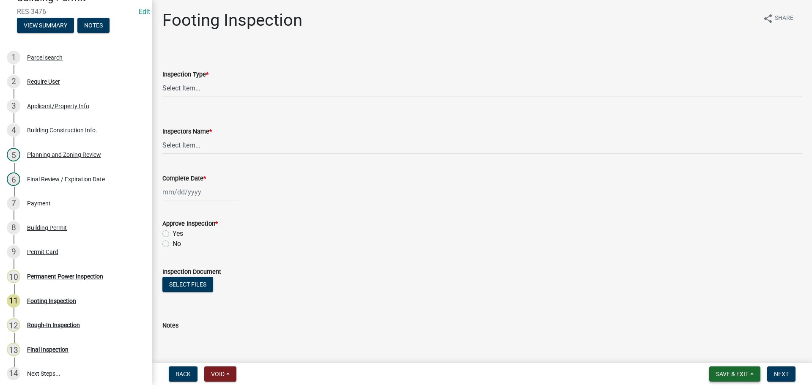
click at [738, 375] on span "Save & Exit" at bounding box center [732, 374] width 33 height 7
click at [726, 355] on button "Save & Exit" at bounding box center [727, 352] width 68 height 20
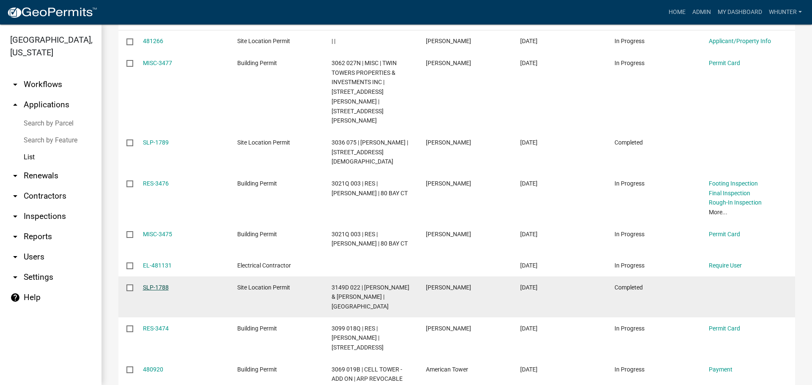
scroll to position [169, 0]
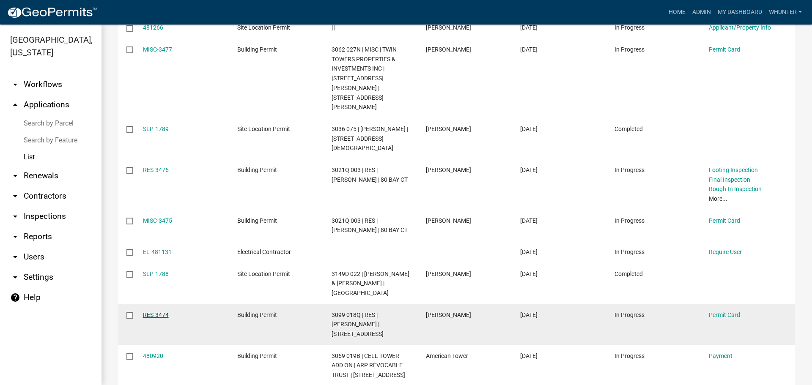
click at [165, 312] on link "RES-3474" at bounding box center [156, 315] width 26 height 7
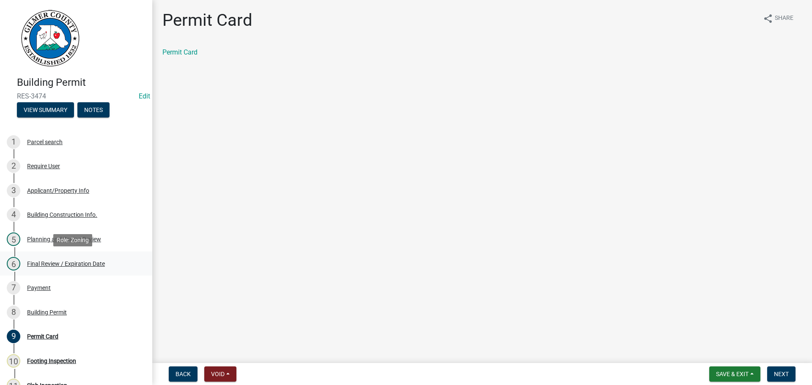
click at [77, 266] on div "Final Review / Expiration Date" at bounding box center [66, 264] width 78 height 6
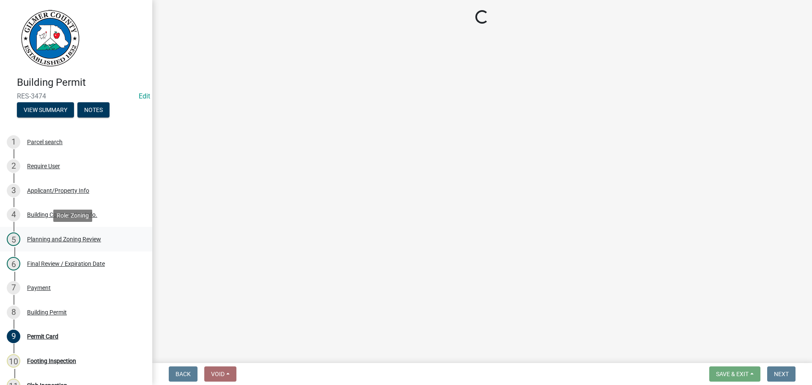
click at [80, 238] on div "Planning and Zoning Review" at bounding box center [64, 239] width 74 height 6
select select "5ce200eb-feb1-496b-8127-7891293955f5"
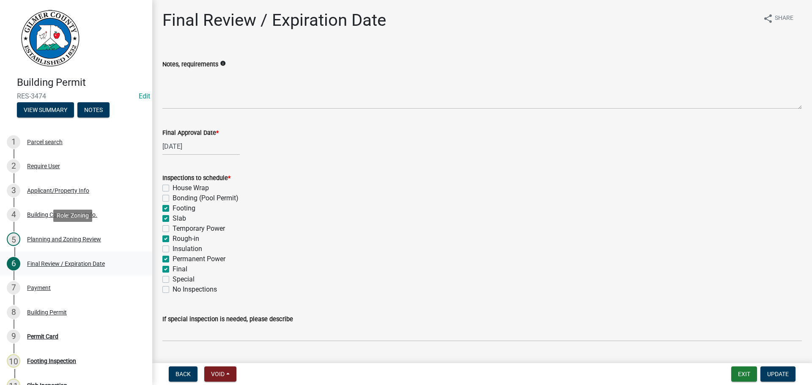
select select "b5c39336-92b9-49ce-a0a5-4e9e9babf743"
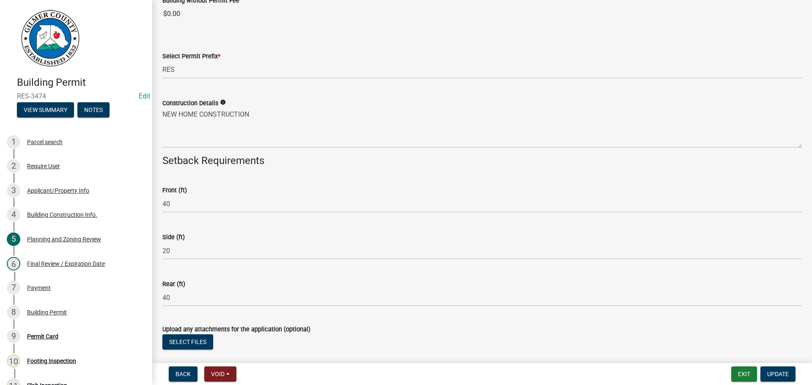
scroll to position [1457, 0]
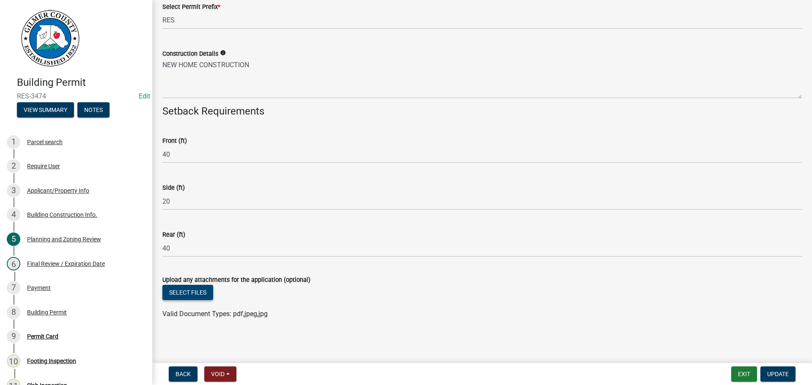
click at [189, 296] on button "Select files" at bounding box center [187, 292] width 51 height 15
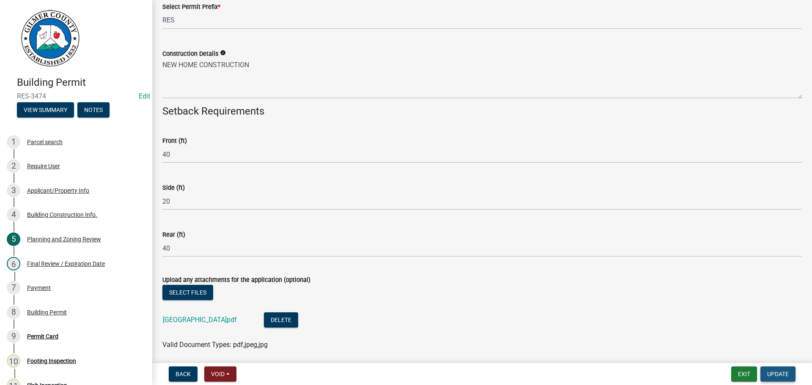
click at [789, 376] on button "Update" at bounding box center [777, 374] width 35 height 15
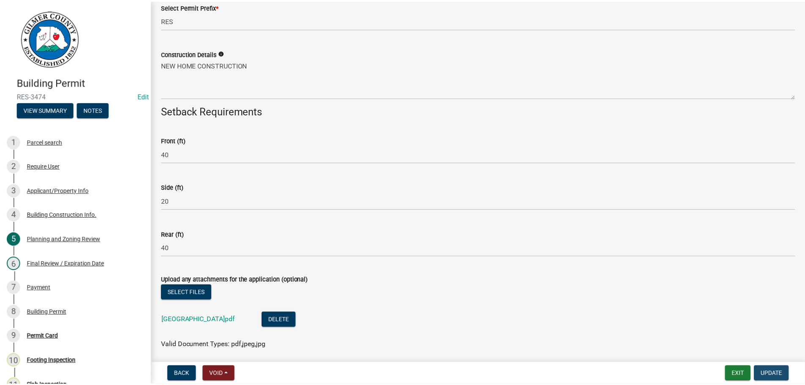
scroll to position [0, 0]
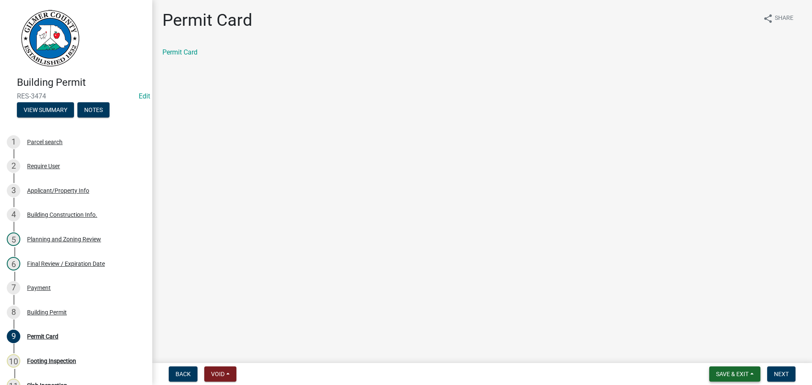
click at [721, 374] on span "Save & Exit" at bounding box center [732, 374] width 33 height 7
click at [726, 356] on button "Save & Exit" at bounding box center [727, 352] width 68 height 20
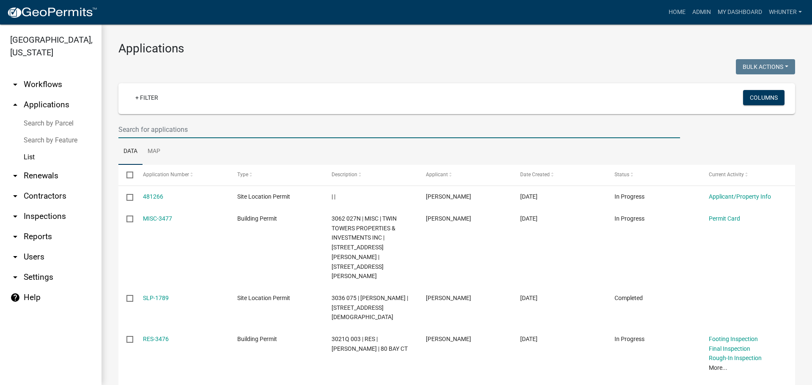
drag, startPoint x: 277, startPoint y: 126, endPoint x: 501, endPoint y: 138, distance: 223.6
click at [277, 127] on input "text" at bounding box center [398, 129] width 561 height 17
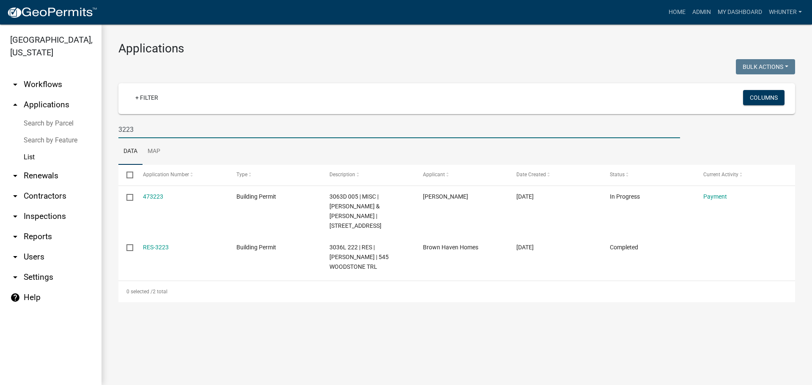
type input "3223"
click at [149, 244] on link "RES-3223" at bounding box center [156, 247] width 26 height 7
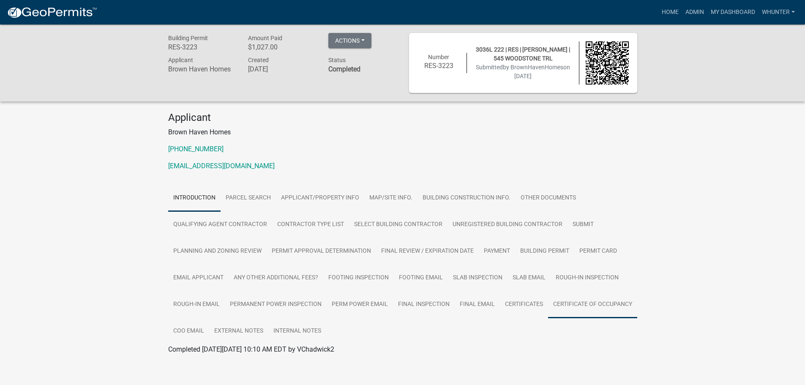
click at [613, 309] on link "Certificate of Occupancy" at bounding box center [592, 304] width 89 height 27
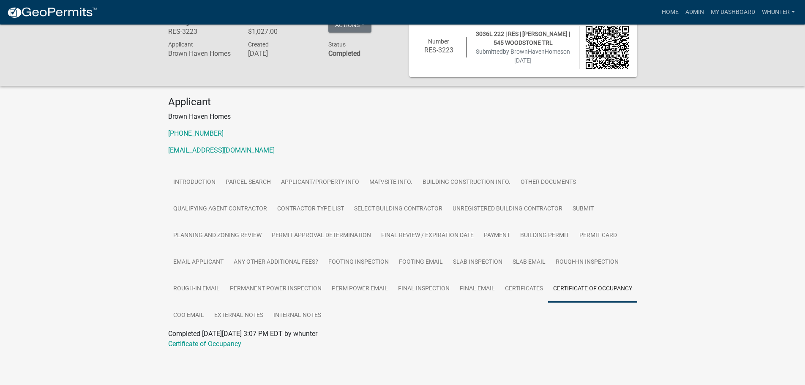
scroll to position [25, 0]
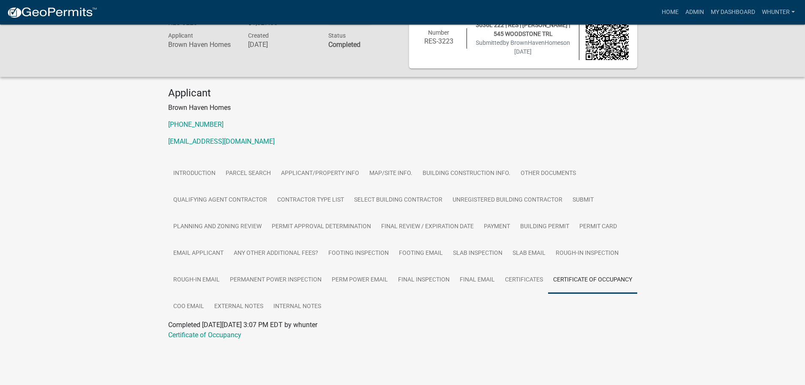
click at [220, 326] on span "Completed [DATE][DATE] 3:07 PM EDT by whunter" at bounding box center [242, 325] width 149 height 8
click at [220, 334] on link "Certificate of Occupancy" at bounding box center [204, 335] width 73 height 8
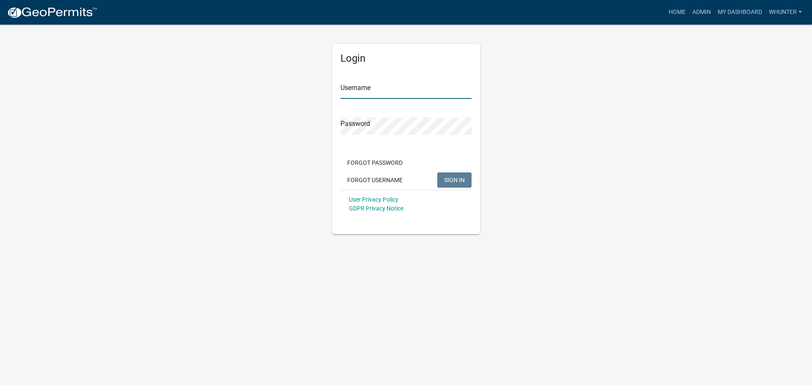
type input "whunter"
click at [451, 184] on button "SIGN IN" at bounding box center [454, 180] width 34 height 15
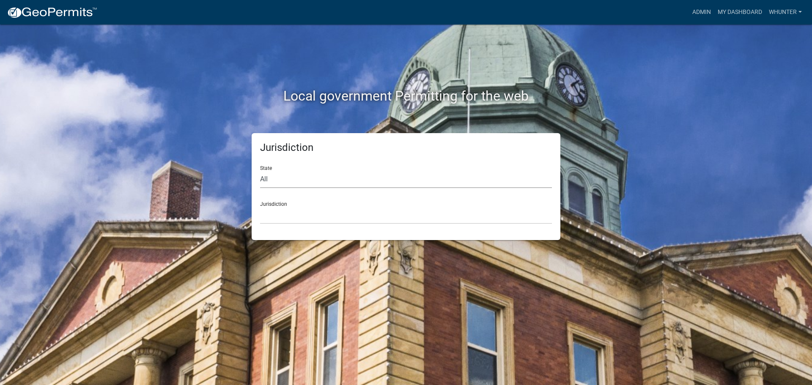
drag, startPoint x: 375, startPoint y: 175, endPoint x: 375, endPoint y: 179, distance: 4.2
click at [375, 176] on select "All [US_STATE] [US_STATE] [US_STATE] [US_STATE] [US_STATE] [US_STATE] [US_STATE…" at bounding box center [406, 179] width 292 height 17
select select "[US_STATE]"
click at [260, 171] on select "All [US_STATE] [US_STATE] [US_STATE] [US_STATE] [US_STATE] [US_STATE] [US_STATE…" at bounding box center [406, 179] width 292 height 17
drag, startPoint x: 375, startPoint y: 188, endPoint x: 365, endPoint y: 220, distance: 34.0
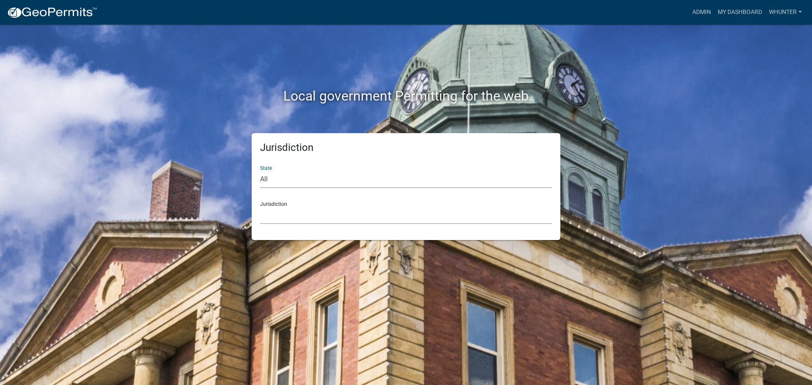
click at [366, 217] on select "[GEOGRAPHIC_DATA], [US_STATE][PERSON_NAME][GEOGRAPHIC_DATA], [US_STATE][PERSON_…" at bounding box center [406, 215] width 292 height 17
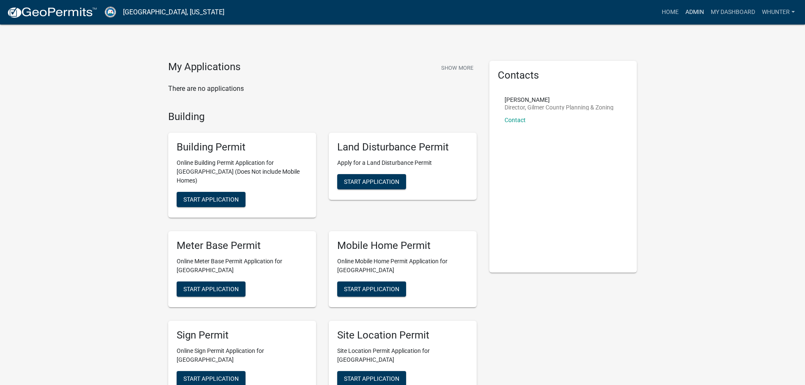
click at [705, 15] on link "Admin" at bounding box center [694, 12] width 25 height 16
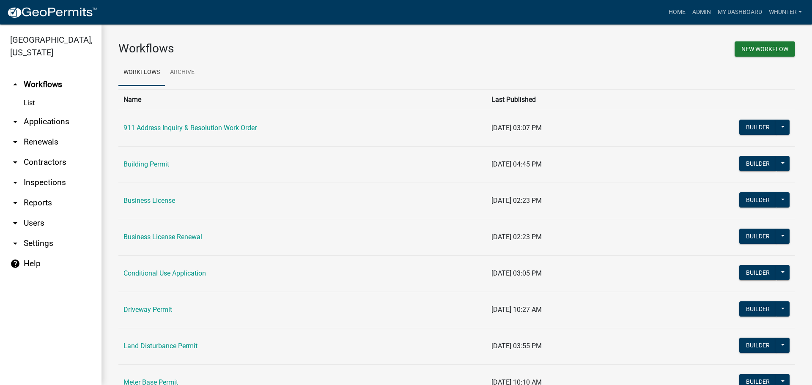
click at [38, 121] on link "arrow_drop_down Applications" at bounding box center [50, 122] width 101 height 20
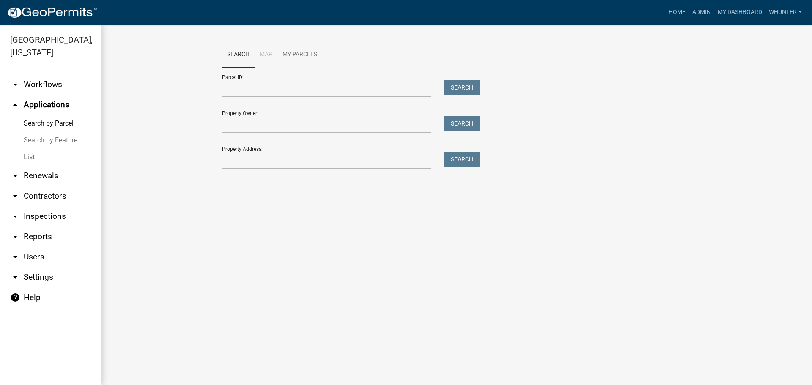
click at [33, 156] on link "List" at bounding box center [50, 157] width 101 height 17
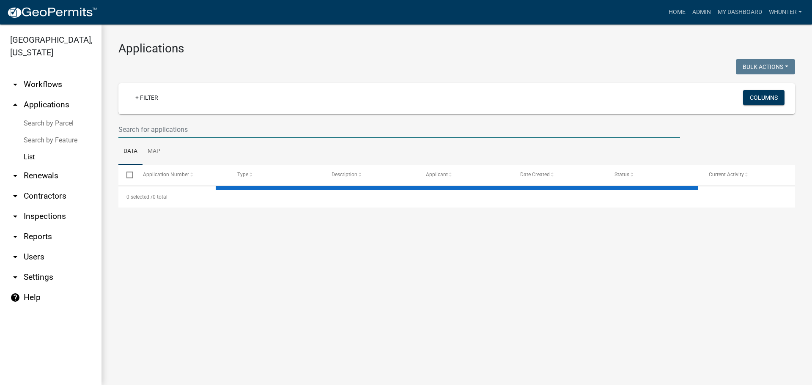
click at [183, 129] on input "text" at bounding box center [398, 129] width 561 height 17
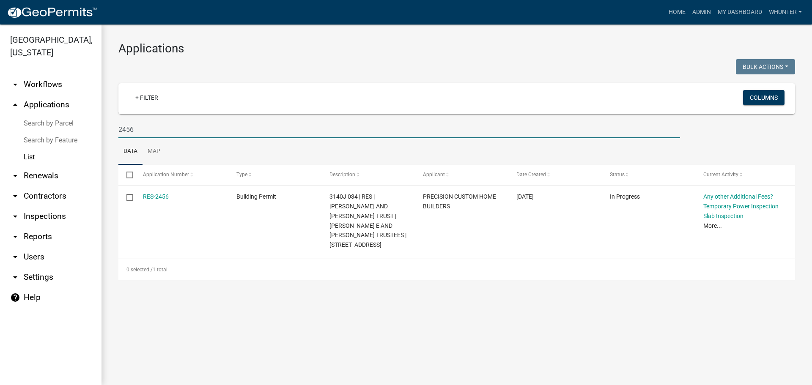
type input "2456"
drag, startPoint x: 9, startPoint y: 71, endPoint x: 15, endPoint y: 44, distance: 27.3
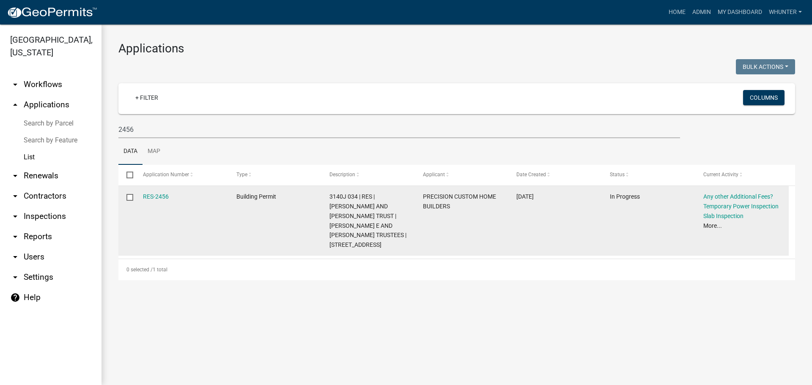
click at [156, 189] on datatable-body-cell "RES-2456" at bounding box center [180, 221] width 93 height 70
click at [156, 193] on link "RES-2456" at bounding box center [156, 196] width 26 height 7
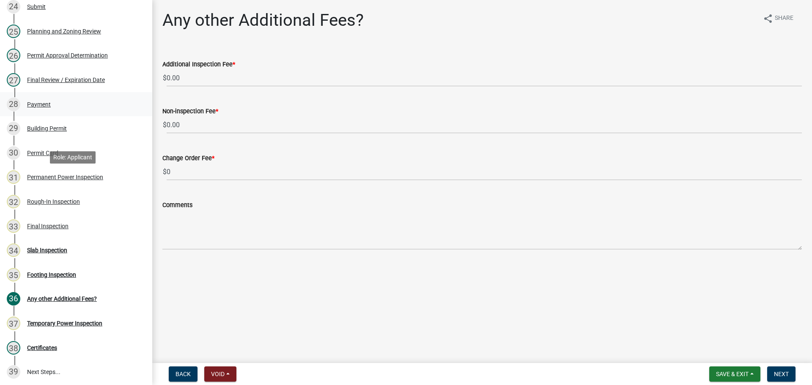
scroll to position [635, 0]
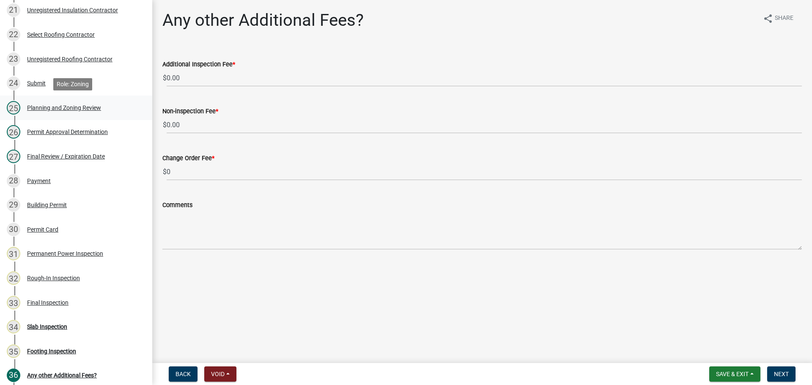
click at [70, 108] on div "Planning and Zoning Review" at bounding box center [64, 108] width 74 height 6
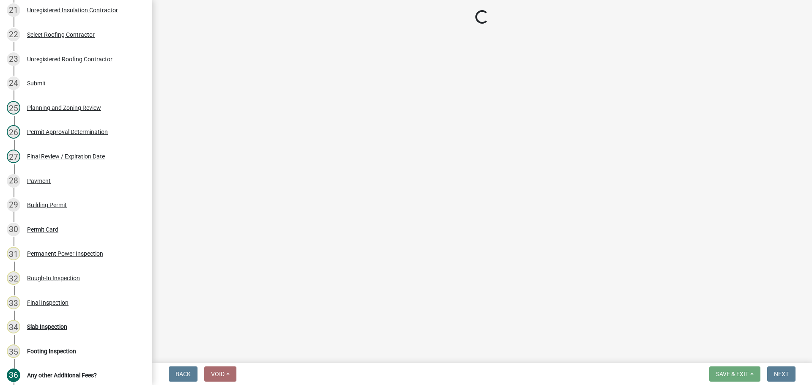
select select "b5c39336-92b9-49ce-a0a5-4e9e9babf743"
select select "5ce200eb-feb1-496b-8127-7891293955f5"
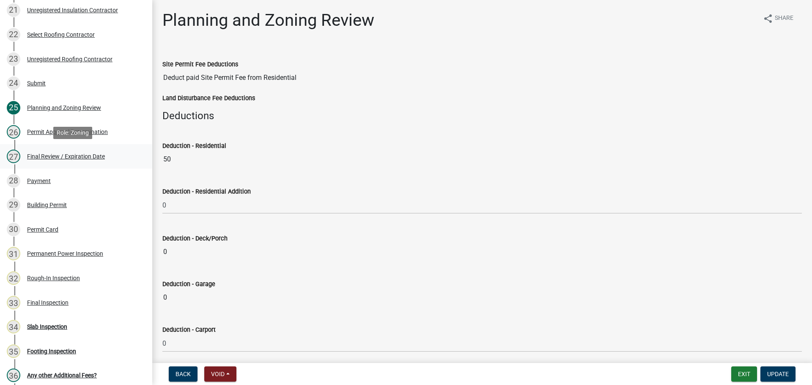
click at [74, 153] on div "Final Review / Expiration Date" at bounding box center [66, 156] width 78 height 6
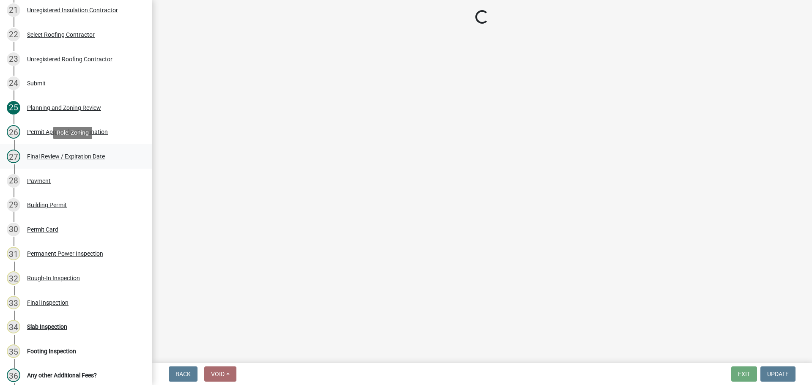
click at [74, 152] on div "27 Final Review / Expiration Date" at bounding box center [73, 157] width 132 height 14
select select "5ce200eb-feb1-496b-8127-7891293955f5"
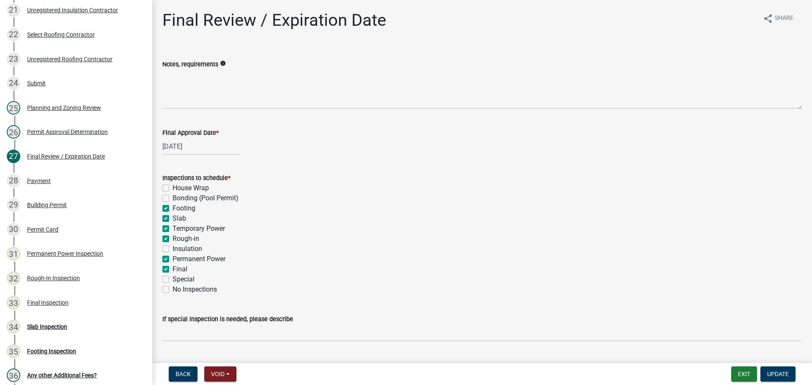
click at [197, 229] on label "Temporary Power" at bounding box center [199, 229] width 52 height 10
click at [178, 229] on input "Temporary Power" at bounding box center [175, 226] width 5 height 5
checkbox input "false"
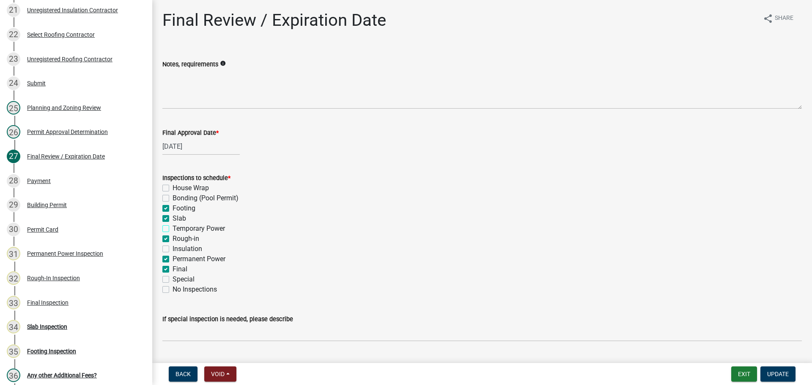
checkbox input "true"
checkbox input "false"
checkbox input "true"
checkbox input "false"
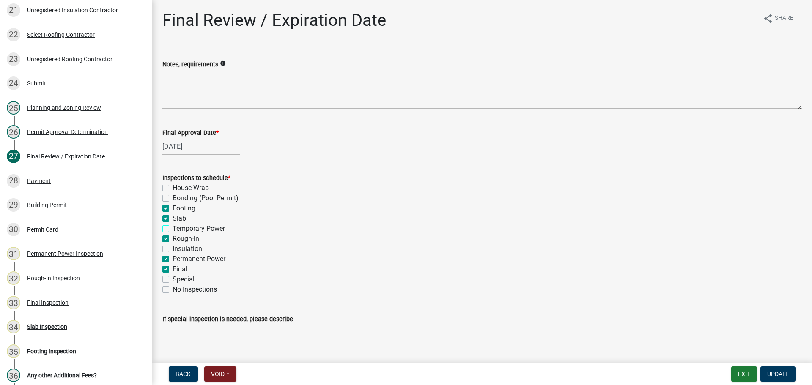
checkbox input "true"
checkbox input "false"
click at [772, 374] on span "Update" at bounding box center [778, 374] width 22 height 7
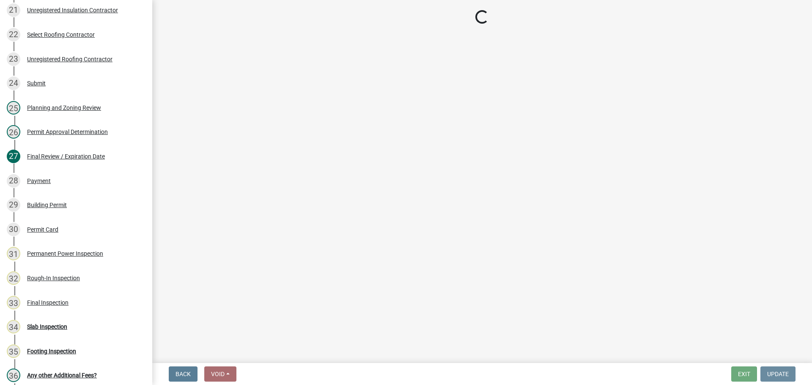
select select "5ce200eb-feb1-496b-8127-7891293955f5"
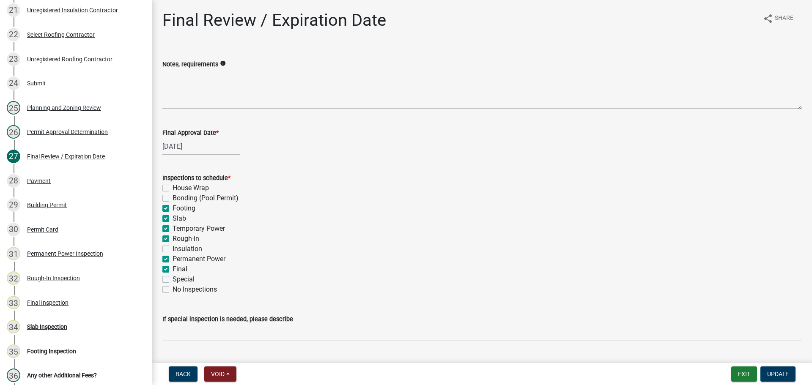
click at [190, 229] on label "Temporary Power" at bounding box center [199, 229] width 52 height 10
click at [178, 229] on input "Temporary Power" at bounding box center [175, 226] width 5 height 5
checkbox input "false"
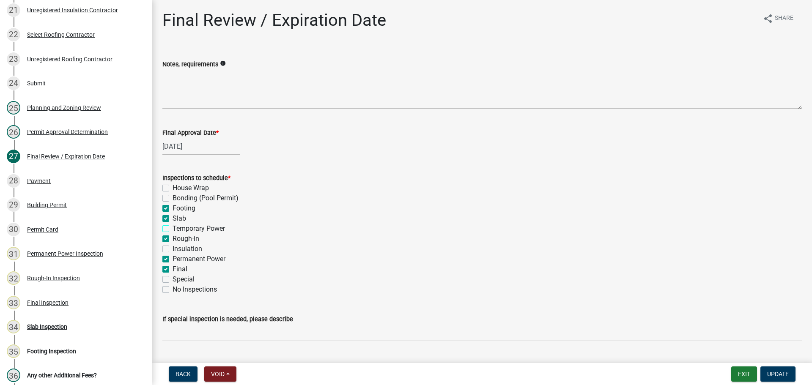
checkbox input "true"
checkbox input "false"
checkbox input "true"
checkbox input "false"
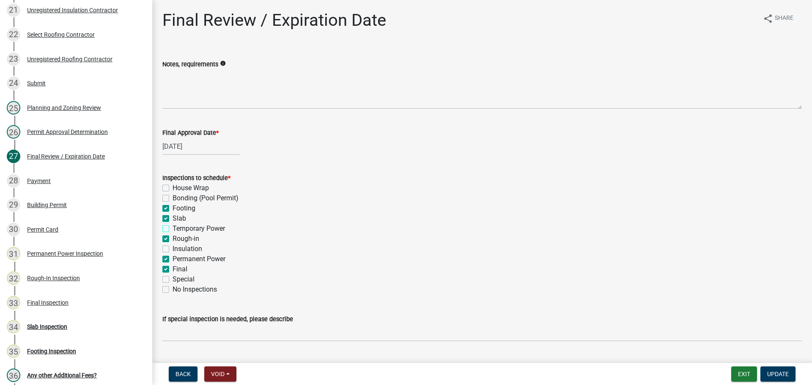
checkbox input "true"
checkbox input "false"
click at [774, 372] on span "Update" at bounding box center [778, 374] width 22 height 7
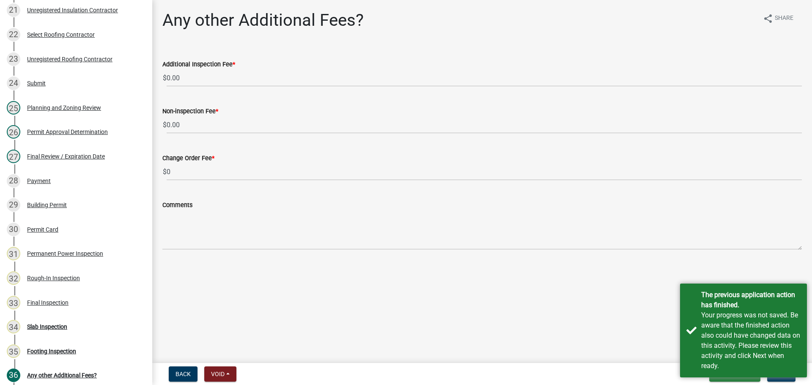
click at [570, 194] on div "Comments" at bounding box center [481, 219] width 639 height 62
click at [743, 341] on div "Your progress was not saved. Be aware that the finished action also could have …" at bounding box center [750, 340] width 99 height 61
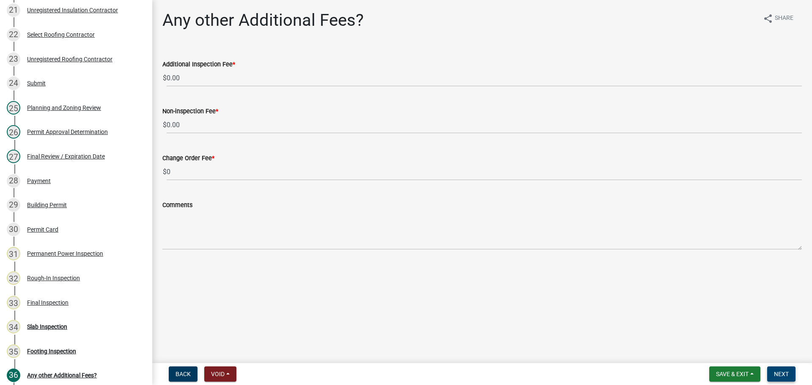
click at [778, 370] on button "Next" at bounding box center [781, 374] width 28 height 15
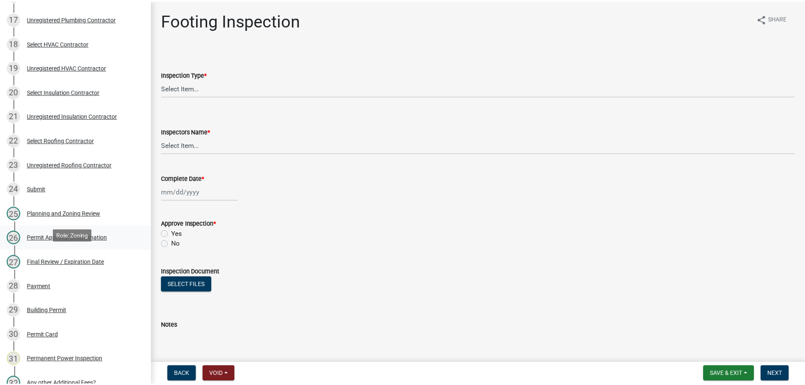
scroll to position [509, 0]
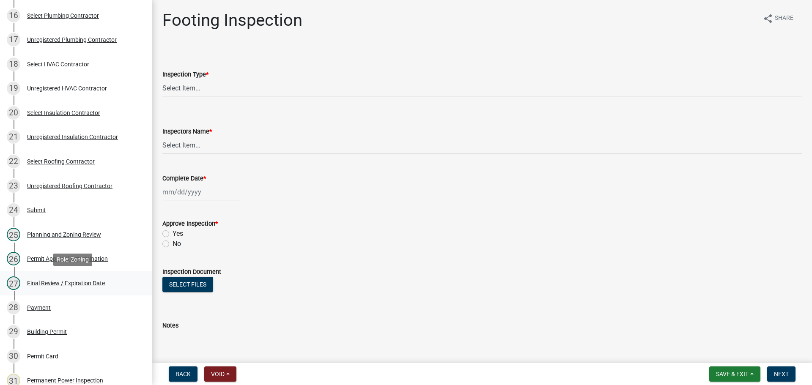
click at [90, 282] on div "Final Review / Expiration Date" at bounding box center [66, 283] width 78 height 6
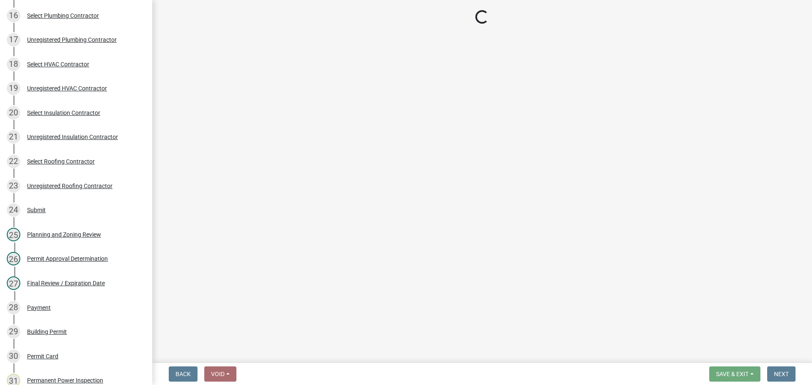
select select "5ce200eb-feb1-496b-8127-7891293955f5"
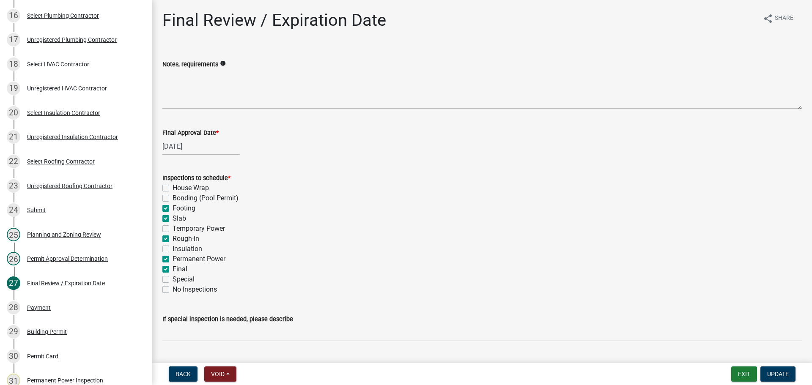
click at [183, 209] on label "Footing" at bounding box center [184, 208] width 23 height 10
click at [178, 209] on input "Footing" at bounding box center [175, 205] width 5 height 5
checkbox input "false"
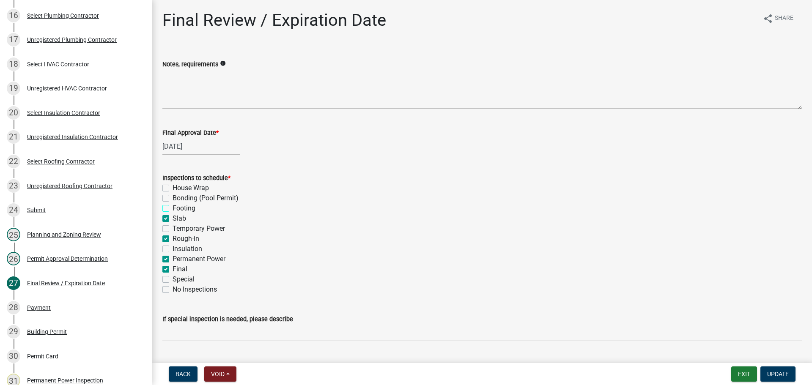
checkbox input "false"
checkbox input "true"
checkbox input "false"
checkbox input "true"
checkbox input "false"
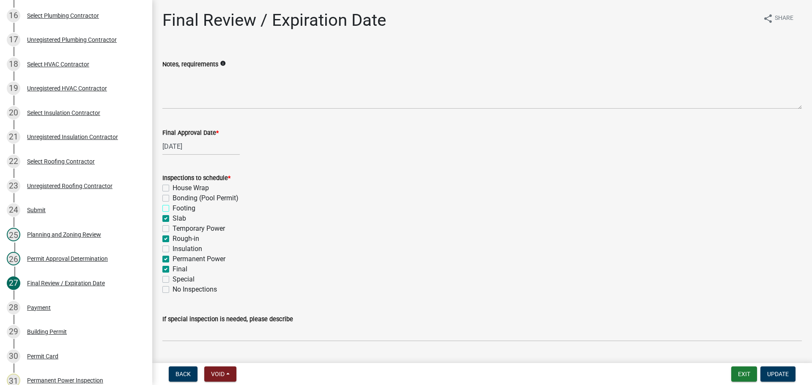
checkbox input "true"
checkbox input "false"
click at [182, 221] on label "Slab" at bounding box center [180, 219] width 14 height 10
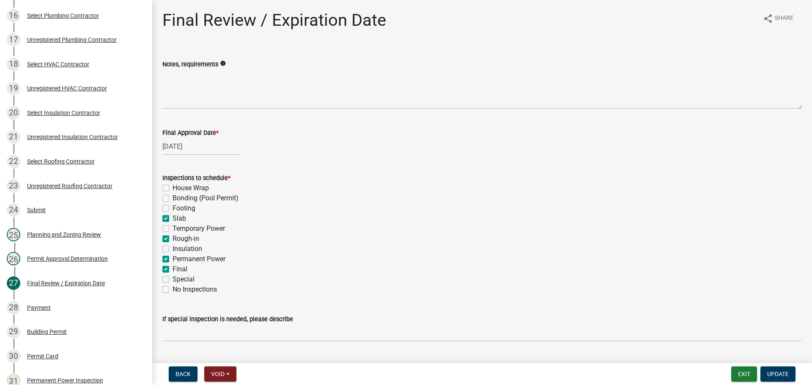
click at [178, 219] on input "Slab" at bounding box center [175, 216] width 5 height 5
checkbox input "false"
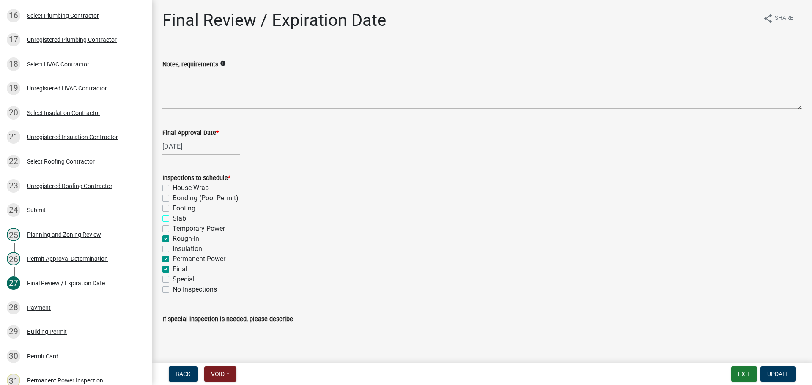
checkbox input "false"
checkbox input "true"
checkbox input "false"
checkbox input "true"
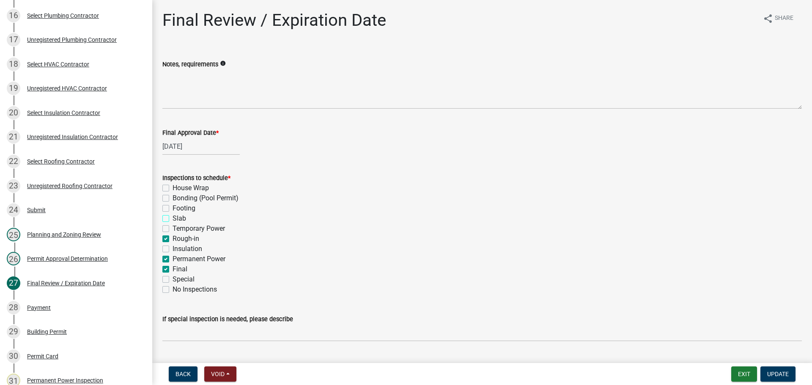
checkbox input "true"
checkbox input "false"
click at [777, 375] on span "Update" at bounding box center [778, 374] width 22 height 7
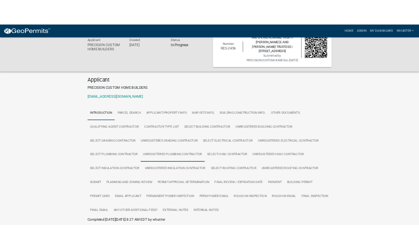
scroll to position [69, 0]
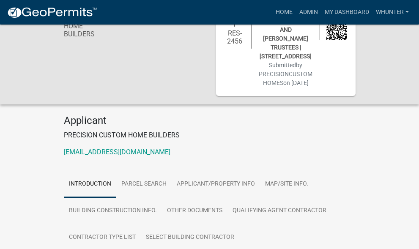
click at [360, 115] on div "Applicant PRECISION CUSTOM HOME BUILDERS unknown@unknown.com" at bounding box center [210, 139] width 304 height 49
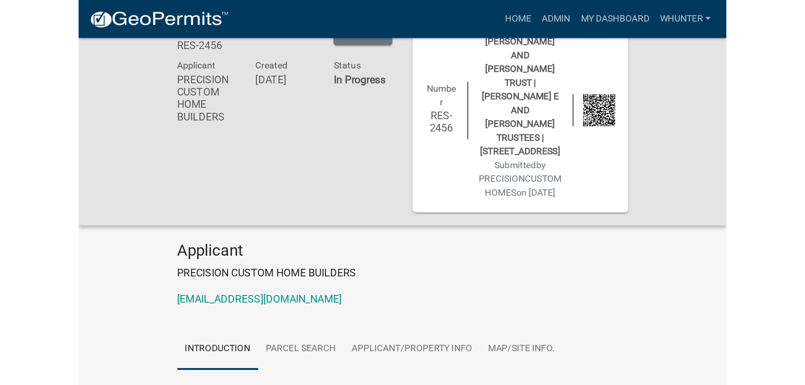
scroll to position [0, 0]
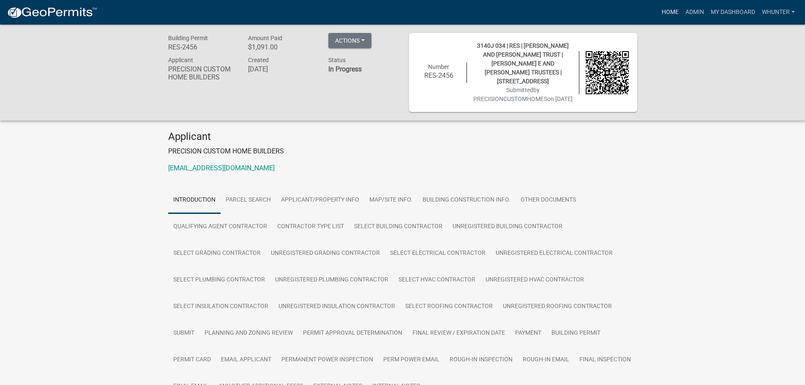
click at [669, 10] on link "Home" at bounding box center [671, 12] width 24 height 16
